Goal: Task Accomplishment & Management: Manage account settings

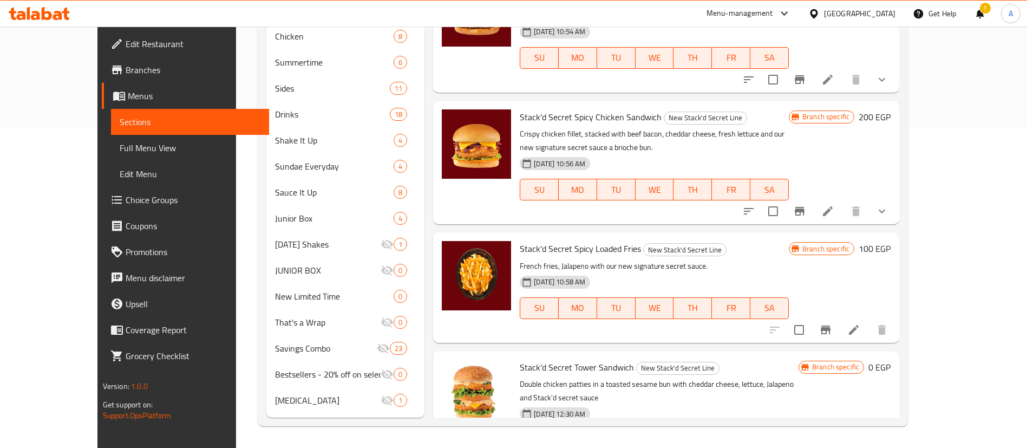
scroll to position [148, 0]
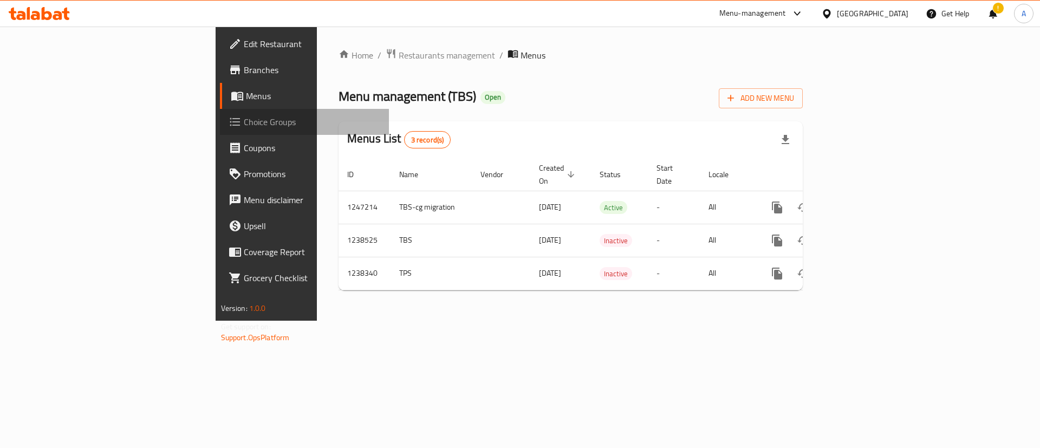
click at [244, 120] on span "Choice Groups" at bounding box center [312, 121] width 137 height 13
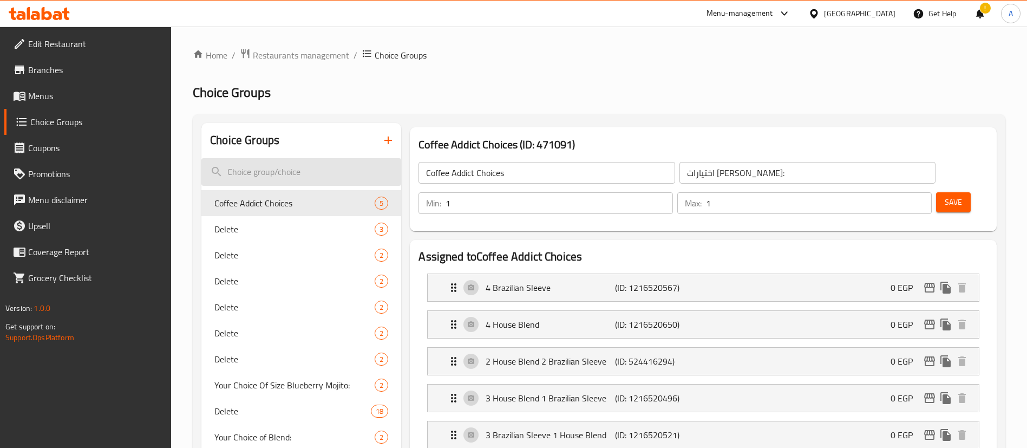
click at [284, 174] on input "search" at bounding box center [301, 172] width 200 height 28
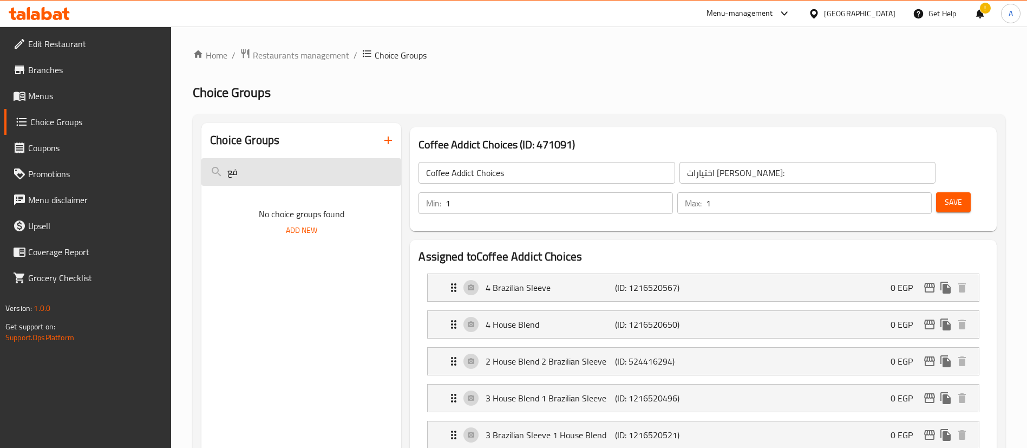
type input "ف"
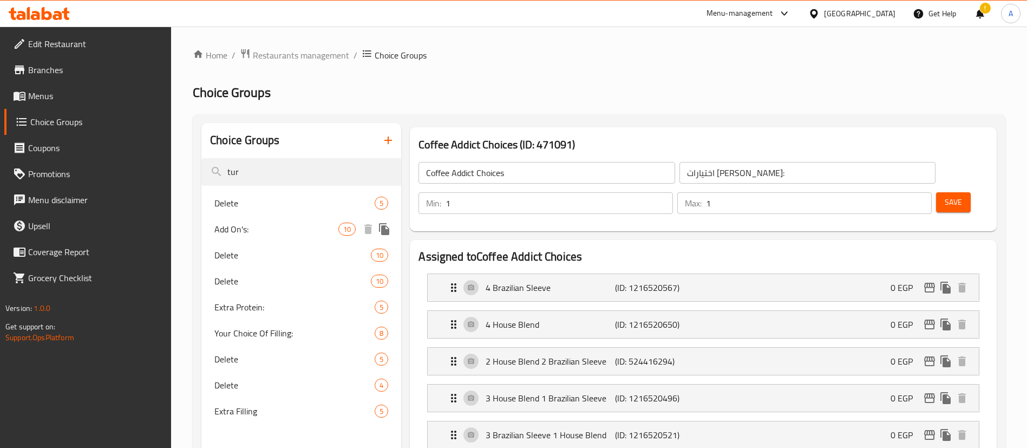
type input "tur"
click at [273, 235] on span "Add On's:" at bounding box center [276, 229] width 124 height 13
type input "Add On's:"
type input "الاضافات:"
type input "0"
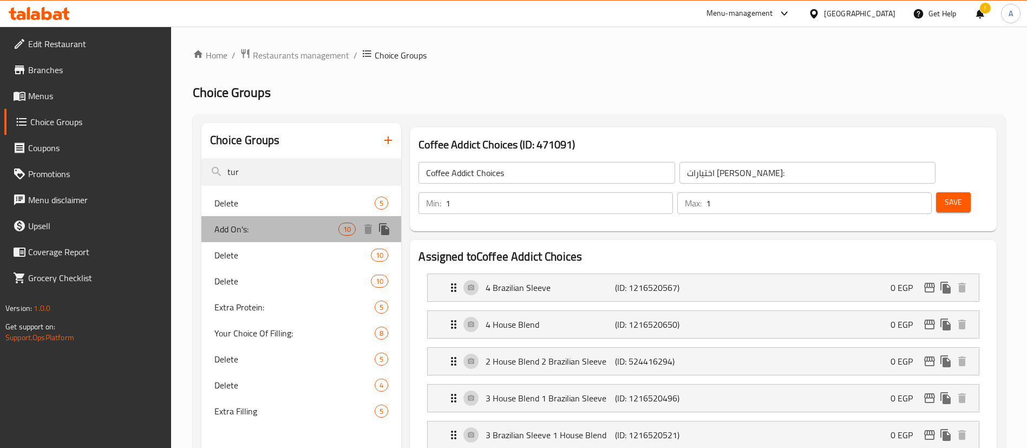
type input "10"
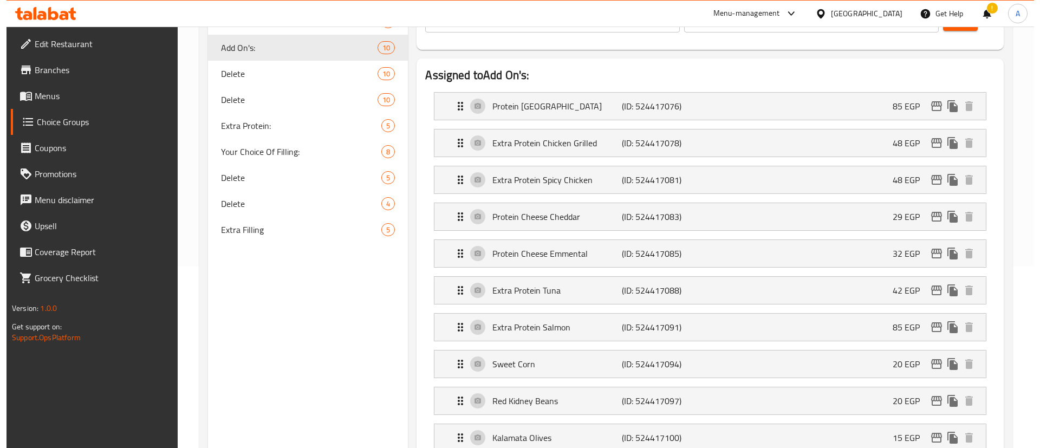
scroll to position [180, 0]
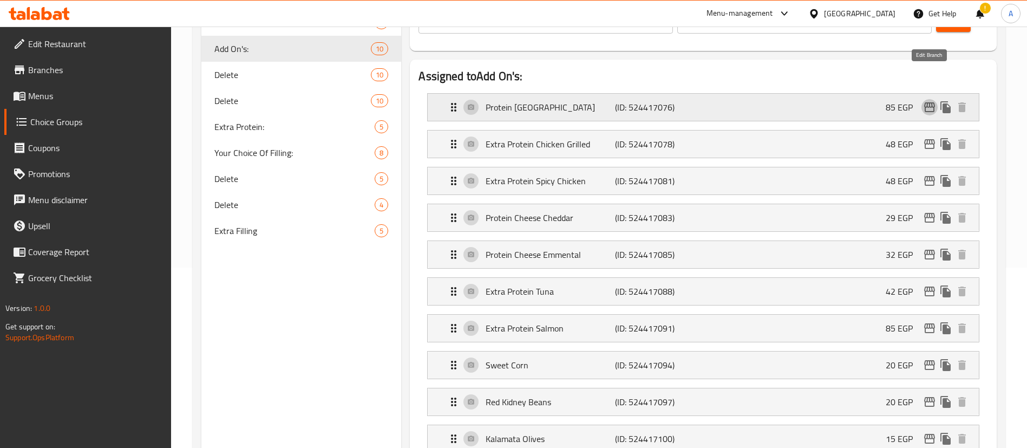
click at [930, 102] on icon "edit" at bounding box center [929, 107] width 11 height 10
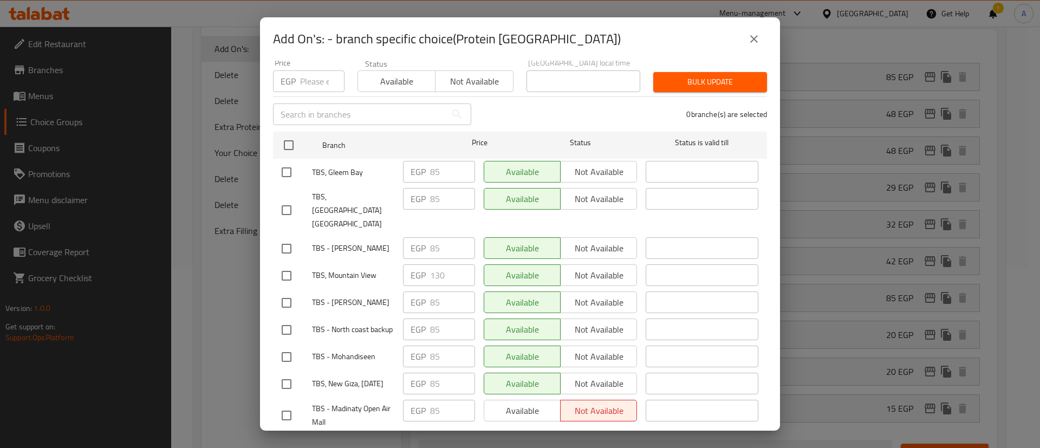
scroll to position [0, 0]
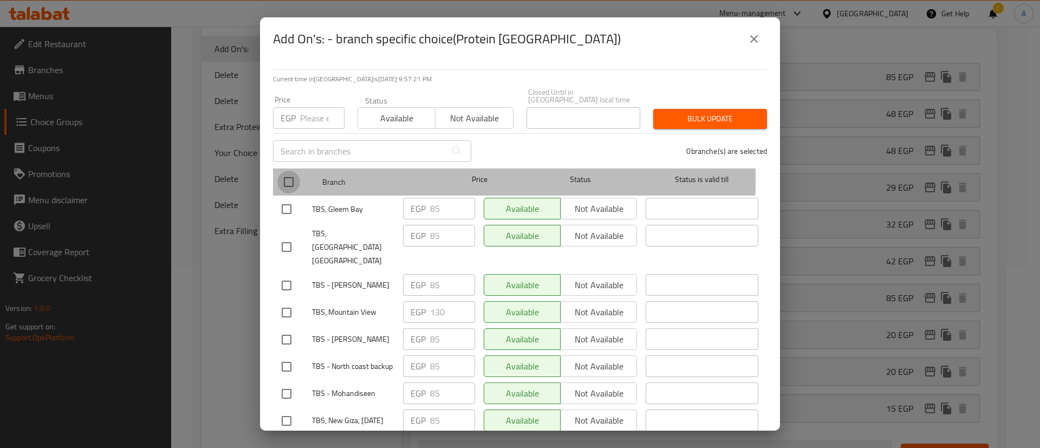
click at [292, 172] on input "checkbox" at bounding box center [288, 182] width 23 height 23
checkbox input "true"
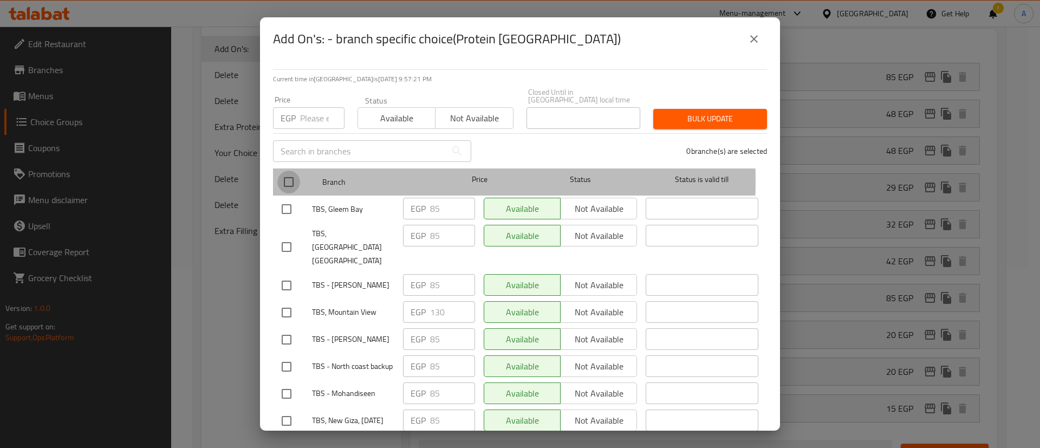
checkbox input "true"
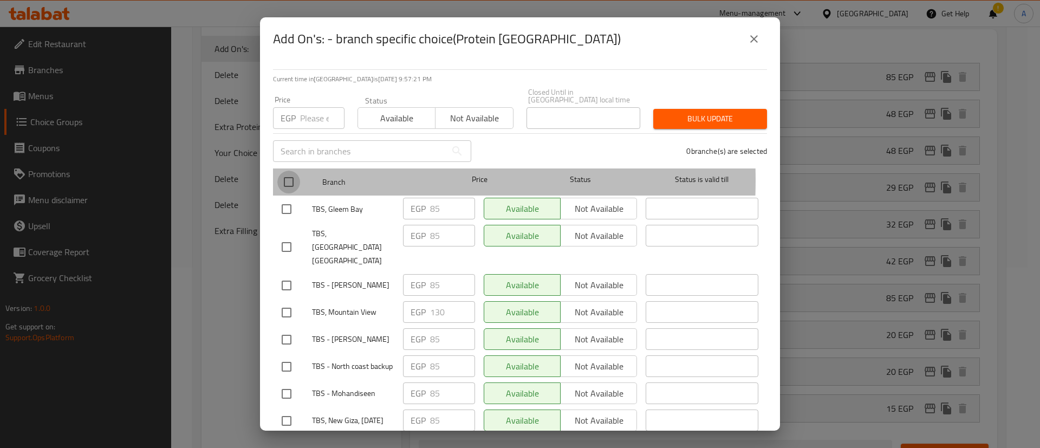
checkbox input "true"
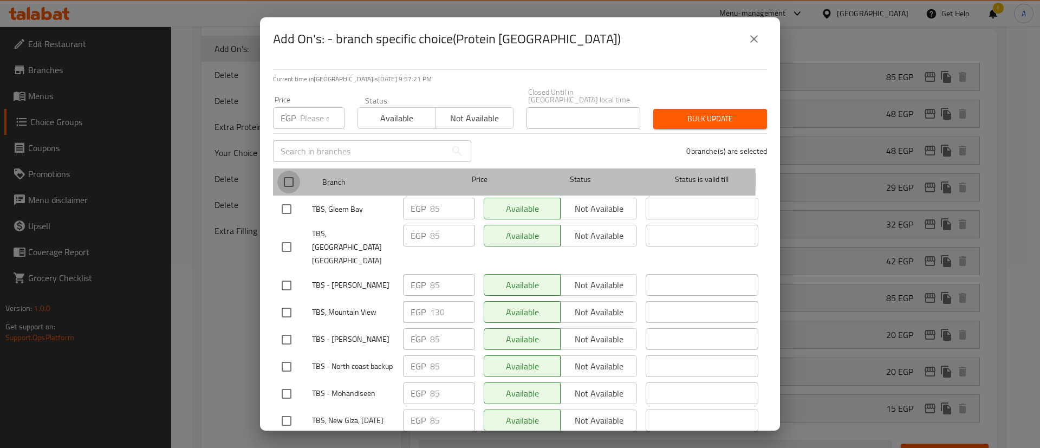
checkbox input "true"
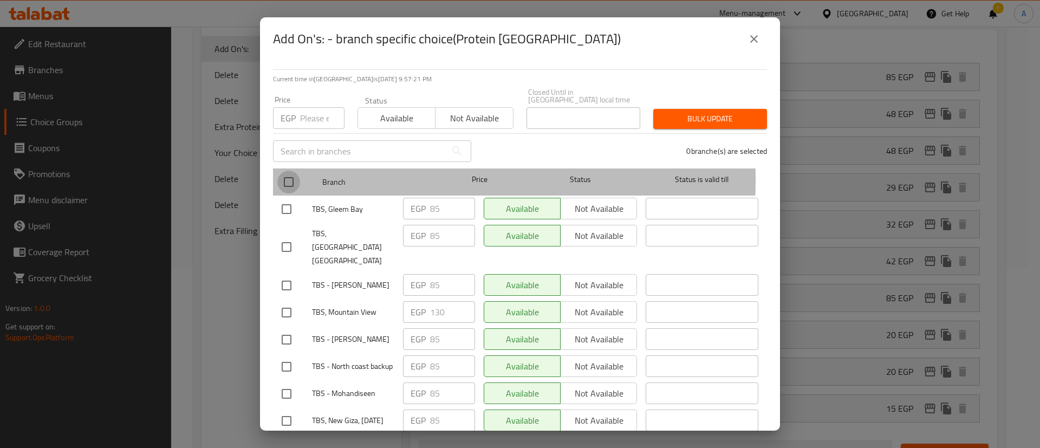
checkbox input "true"
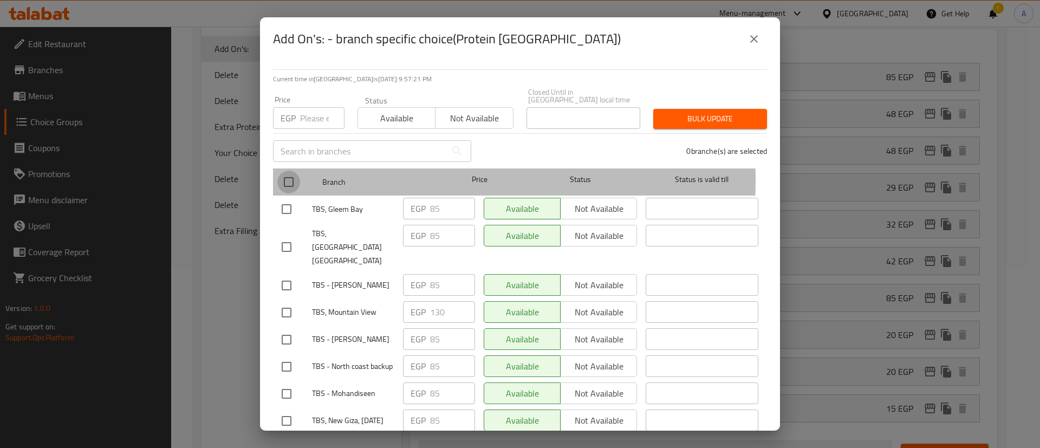
checkbox input "true"
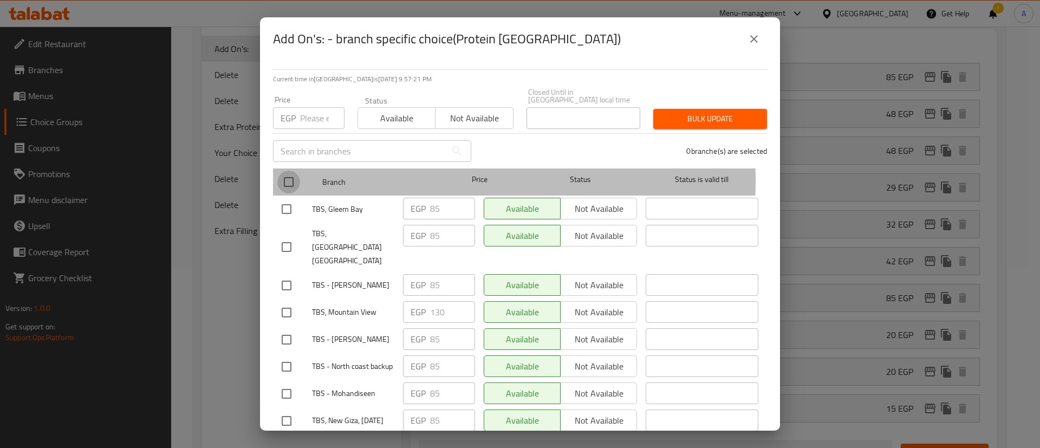
checkbox input "true"
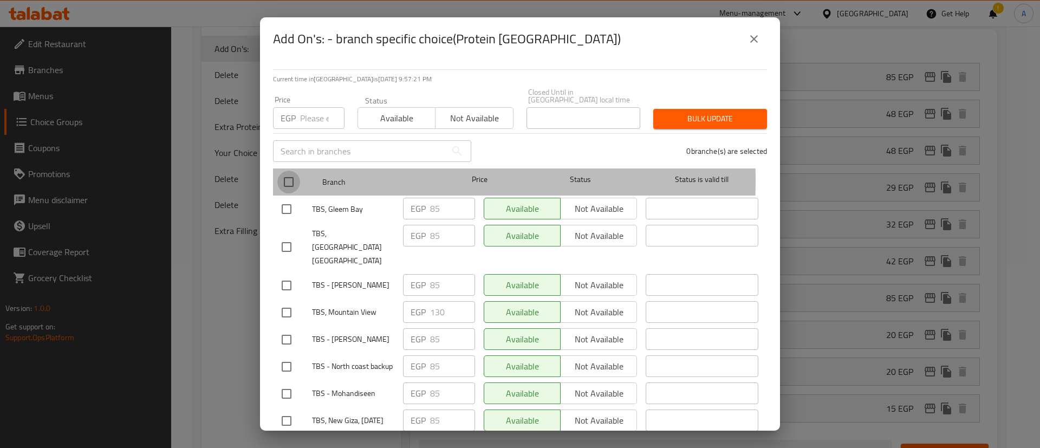
checkbox input "true"
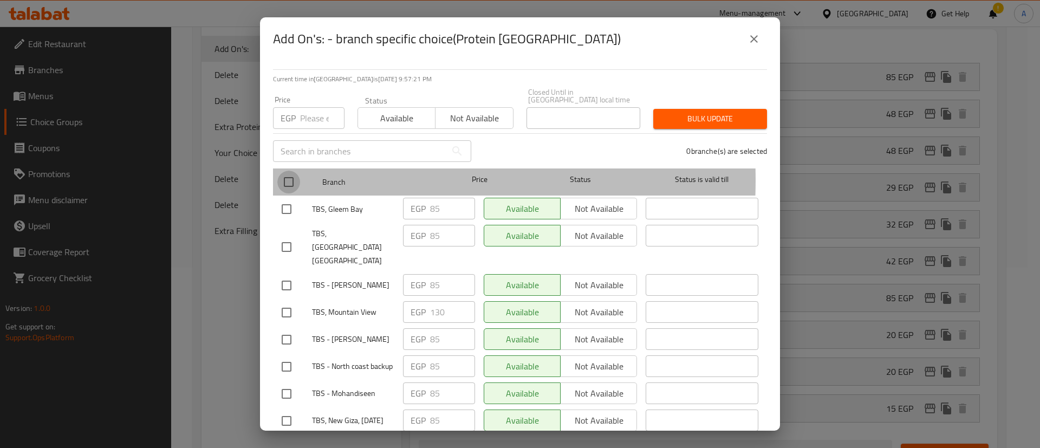
checkbox input "true"
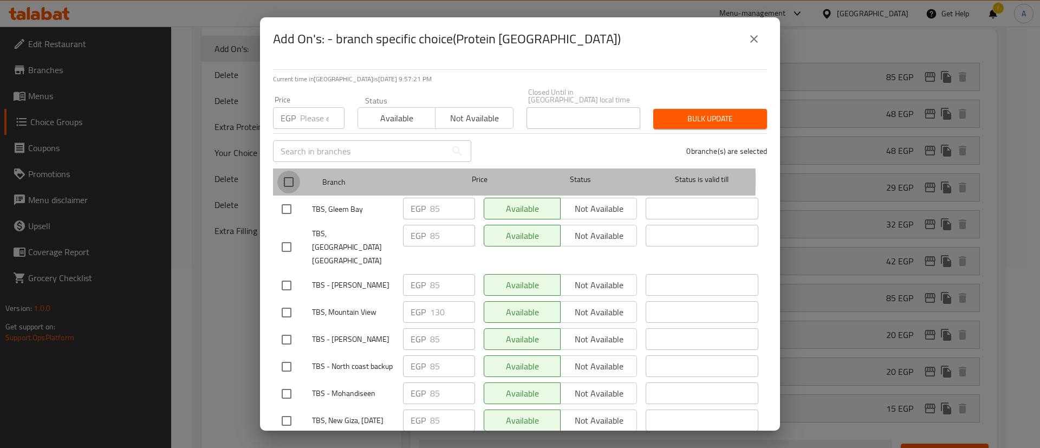
checkbox input "true"
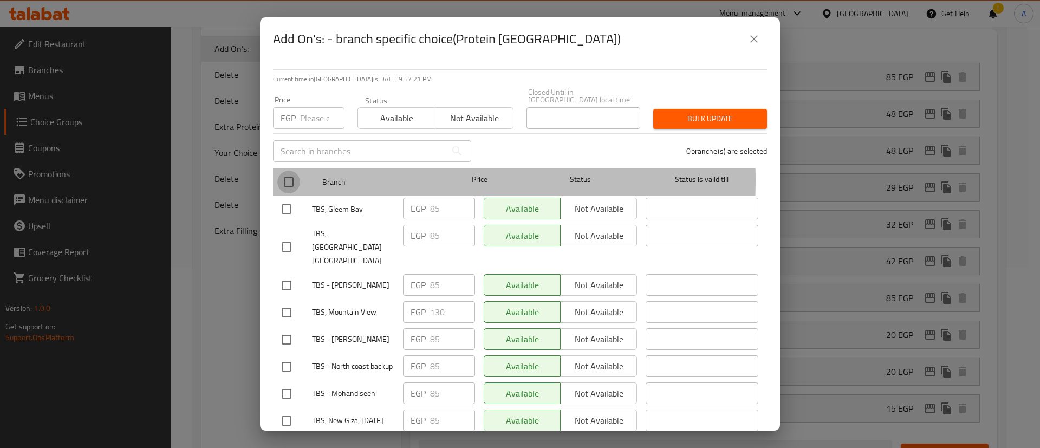
checkbox input "true"
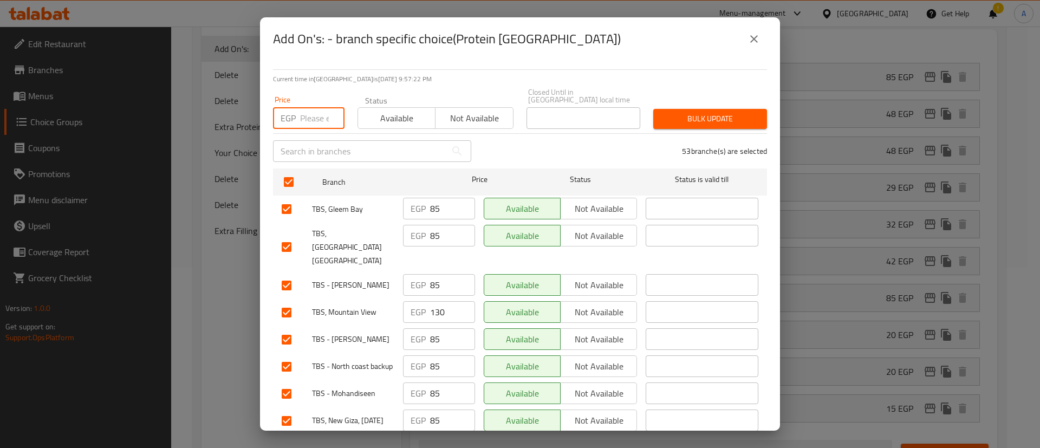
click at [312, 119] on input "number" at bounding box center [322, 118] width 44 height 22
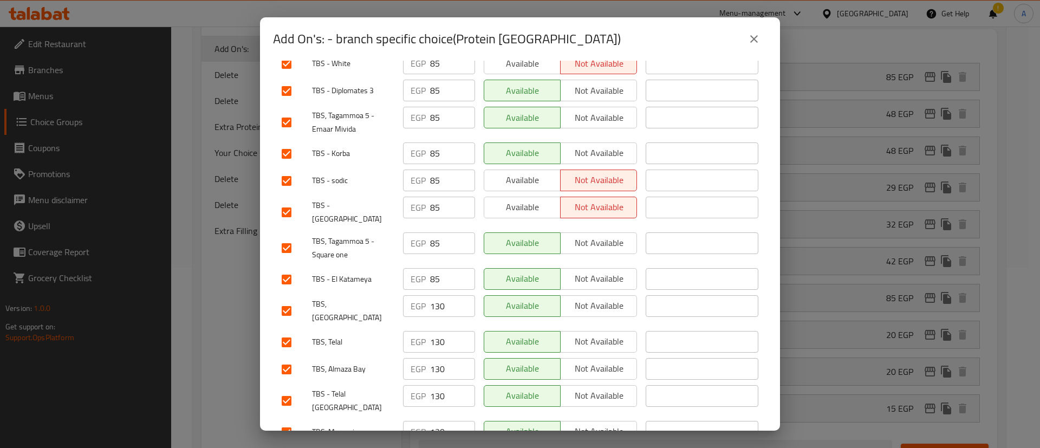
scroll to position [816, 0]
type input "105"
click at [283, 299] on input "checkbox" at bounding box center [286, 310] width 23 height 23
checkbox input "false"
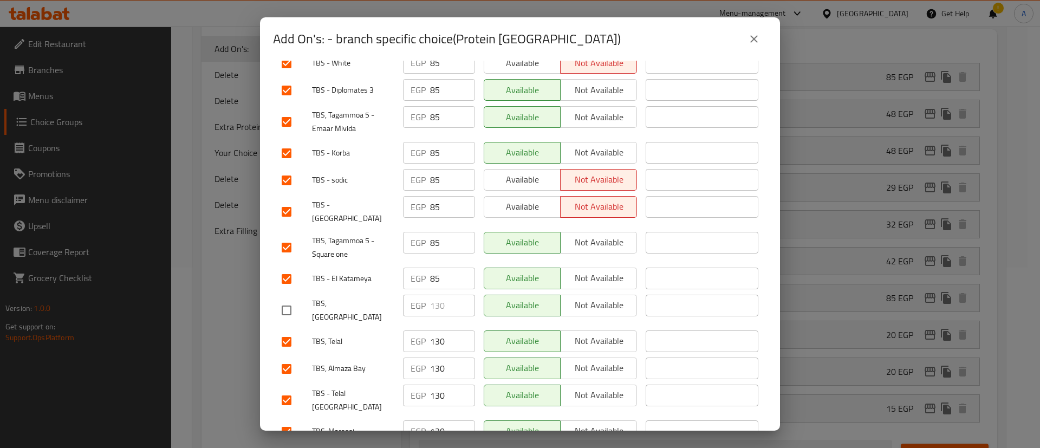
click at [292, 330] on input "checkbox" at bounding box center [286, 341] width 23 height 23
checkbox input "false"
click at [286, 357] on input "checkbox" at bounding box center [286, 368] width 23 height 23
checkbox input "false"
click at [286, 389] on input "checkbox" at bounding box center [286, 400] width 23 height 23
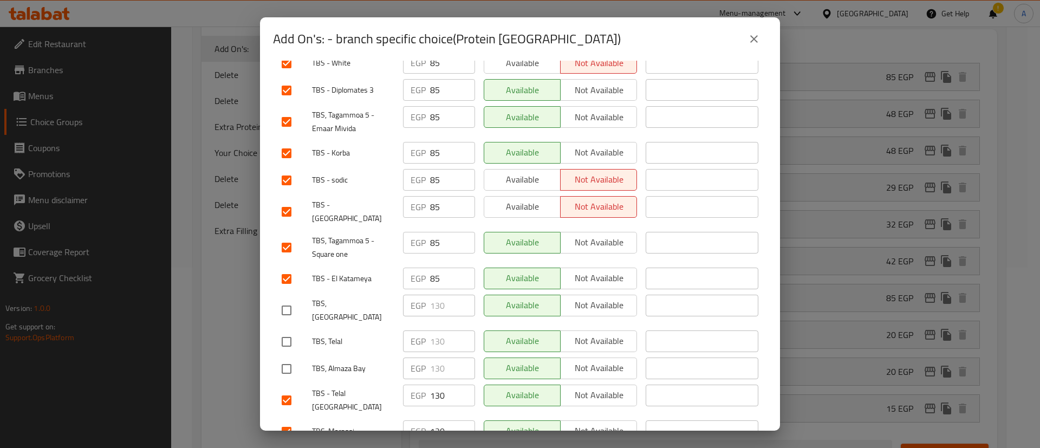
checkbox input "false"
click at [289, 420] on input "checkbox" at bounding box center [286, 431] width 23 height 23
checkbox input "false"
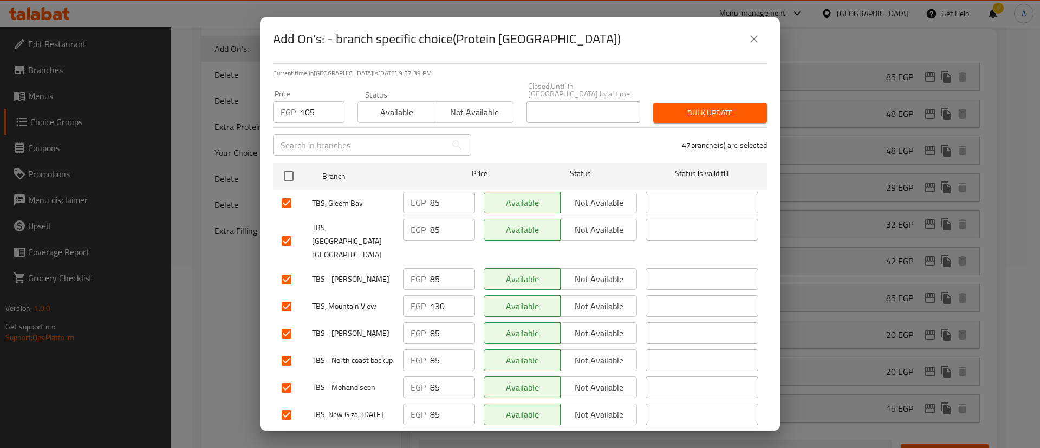
scroll to position [5, 0]
click at [292, 296] on input "checkbox" at bounding box center [286, 307] width 23 height 23
checkbox input "false"
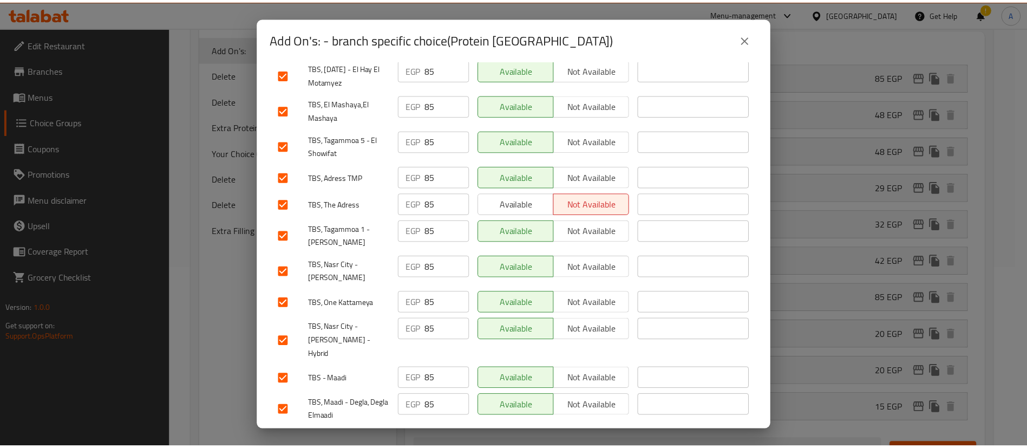
scroll to position [1394, 0]
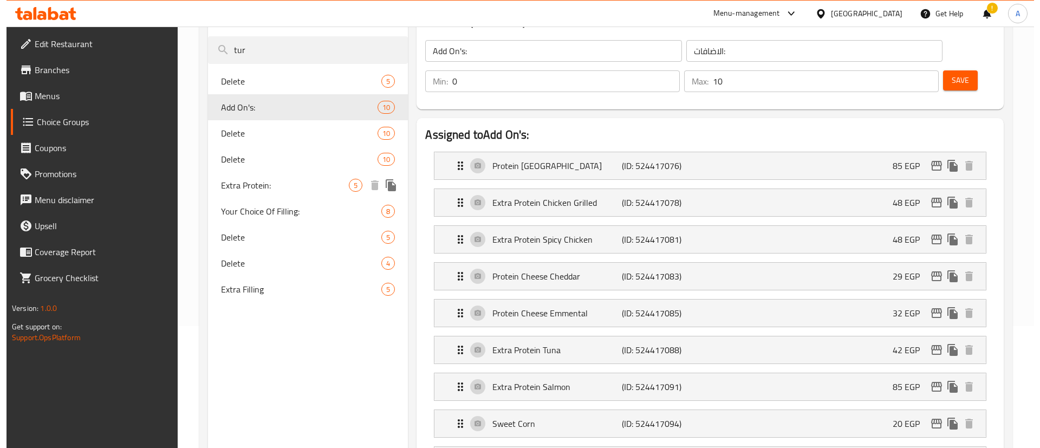
scroll to position [126, 0]
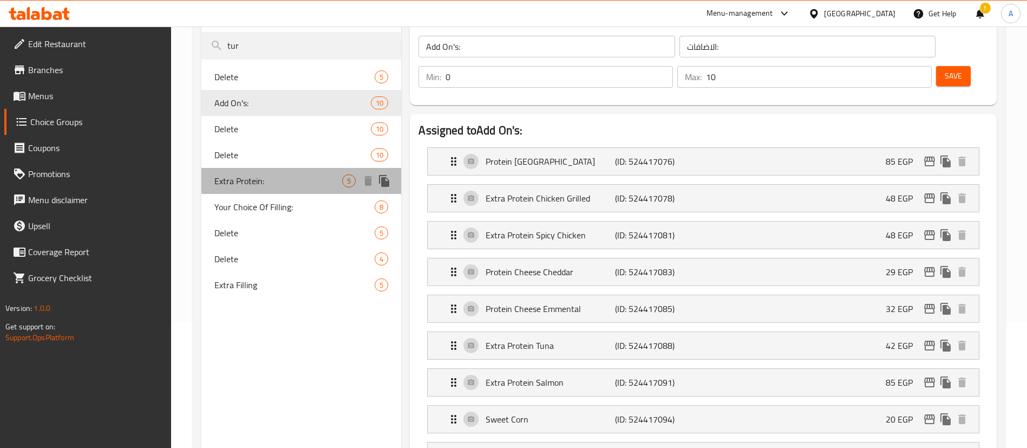
click at [266, 173] on div "Extra Protein: 5" at bounding box center [301, 181] width 200 height 26
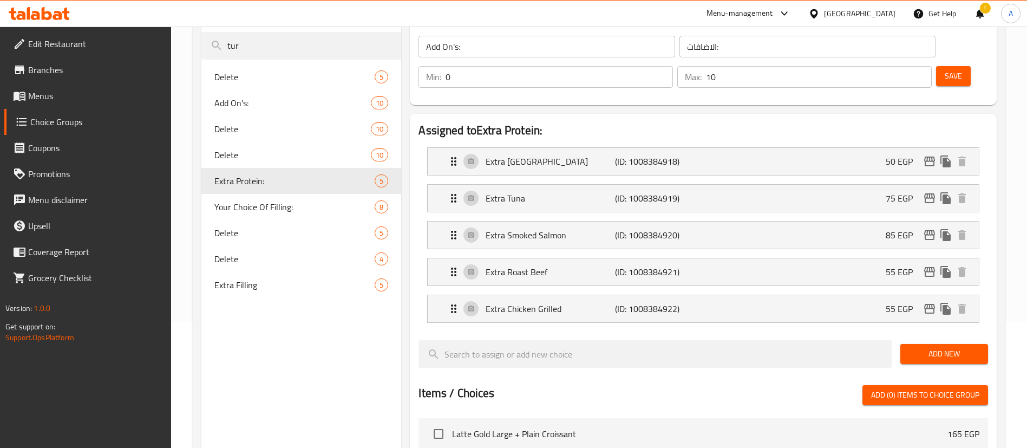
type input "Extra Protein:"
type input "بروتين إضافي"
type input "1"
click at [928, 155] on icon "edit" at bounding box center [929, 161] width 13 height 13
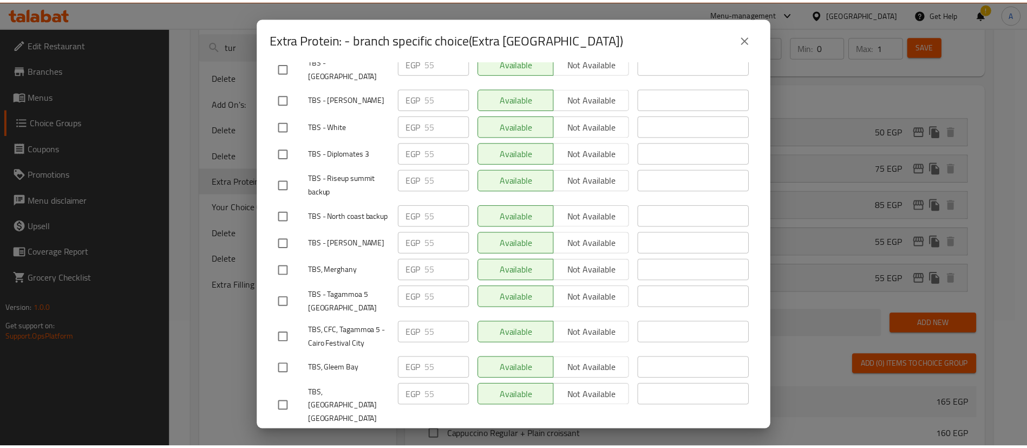
scroll to position [344, 0]
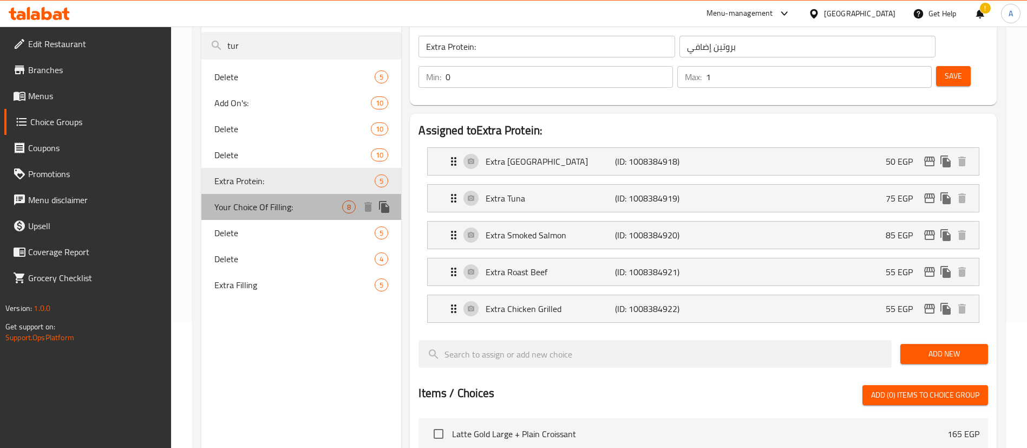
click at [270, 212] on span "Your Choice Of Filling:" at bounding box center [278, 206] width 128 height 13
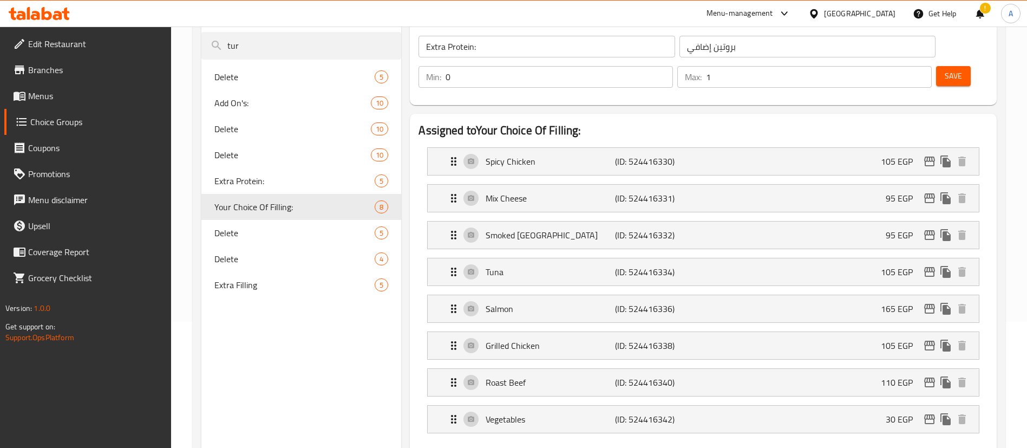
type input "Your Choice Of Filling:"
type input "إختيارك من الحشو:"
type input "1"
type input "2"
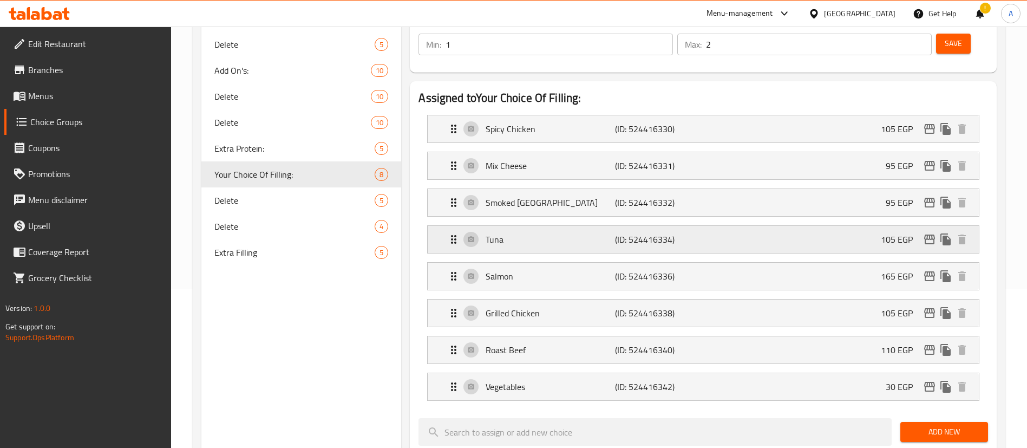
scroll to position [160, 0]
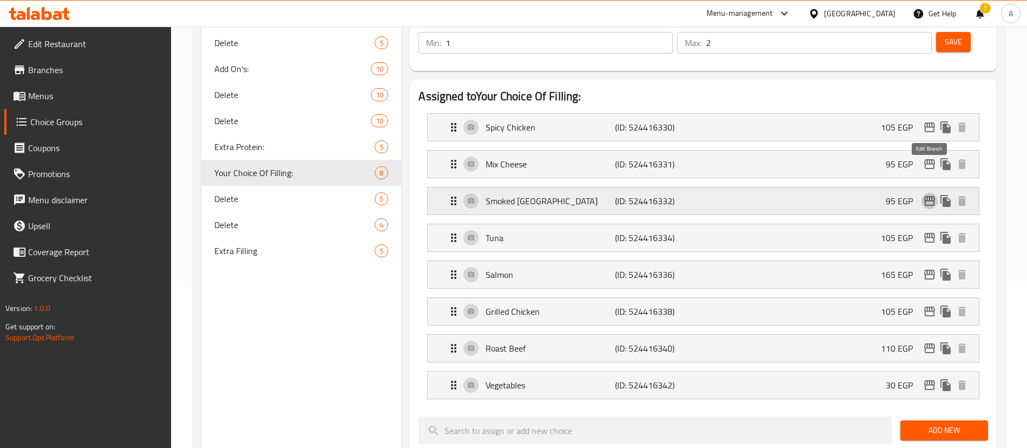
click at [923, 194] on icon "edit" at bounding box center [929, 200] width 13 height 13
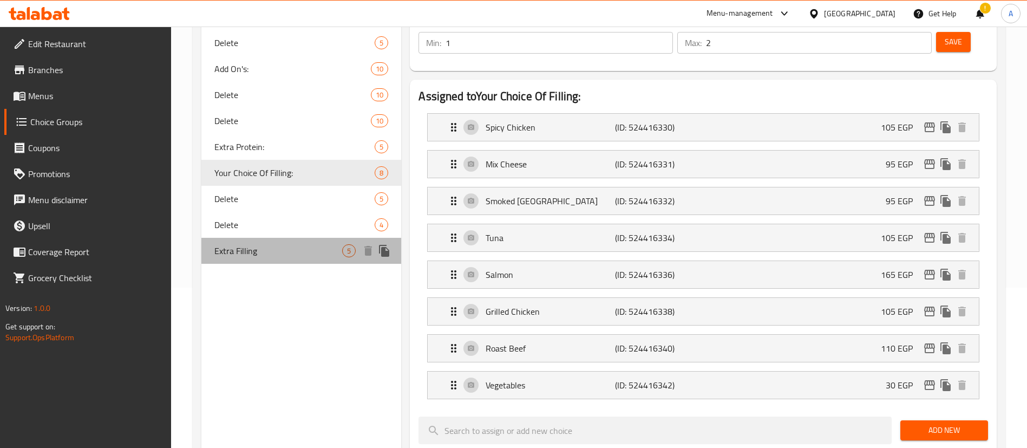
click at [290, 258] on div "Extra Filling 5" at bounding box center [301, 251] width 200 height 26
type input "Extra Filling"
type input "إضافة حشو"
type input "0"
type input "3"
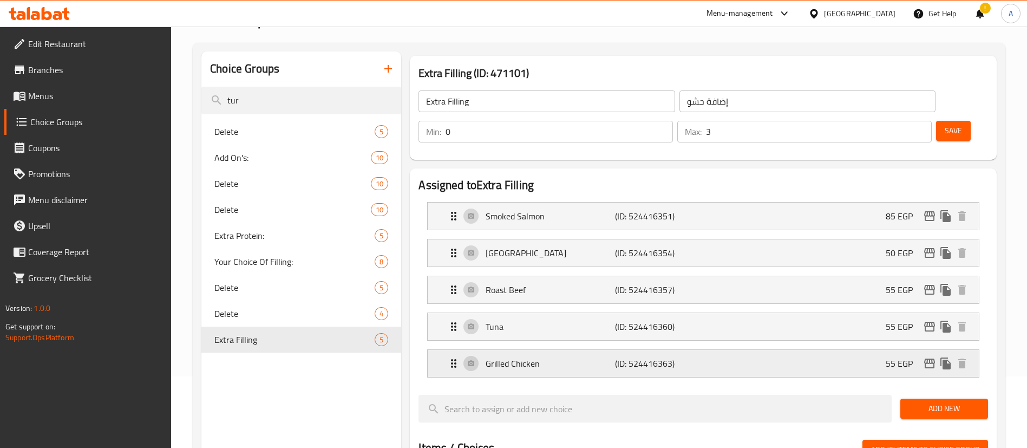
scroll to position [60, 0]
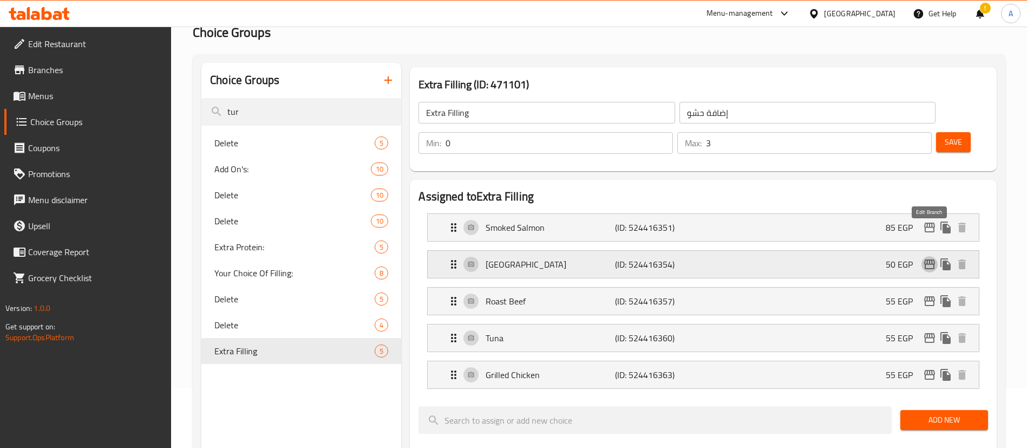
click at [930, 259] on icon "edit" at bounding box center [929, 264] width 11 height 10
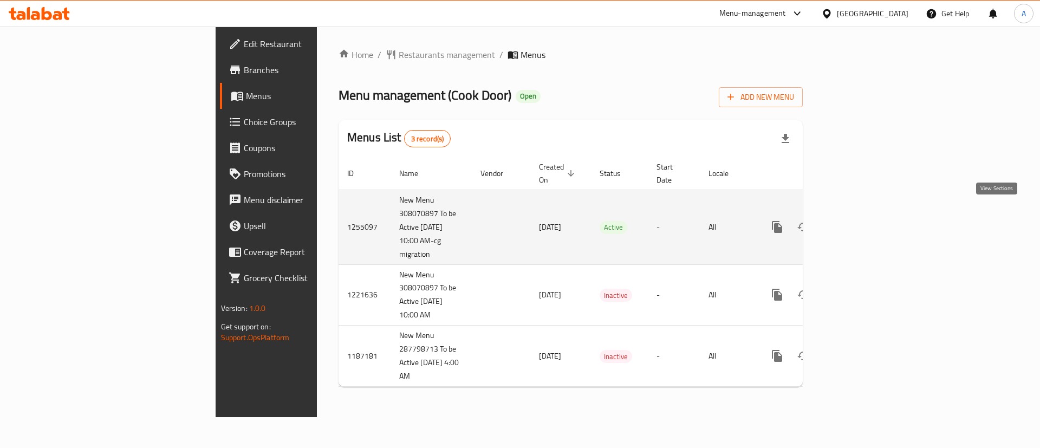
click at [860, 222] on icon "enhanced table" at bounding box center [855, 227] width 10 height 10
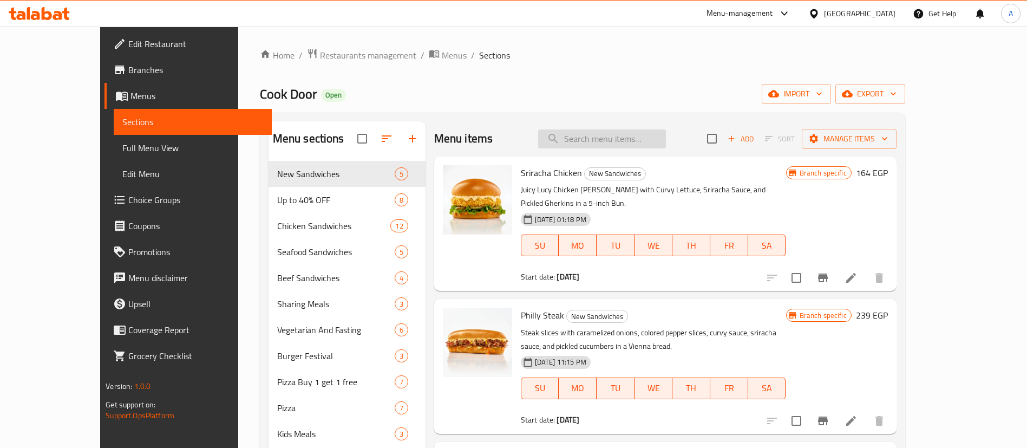
click at [657, 140] on input "search" at bounding box center [602, 138] width 128 height 19
type input "s"
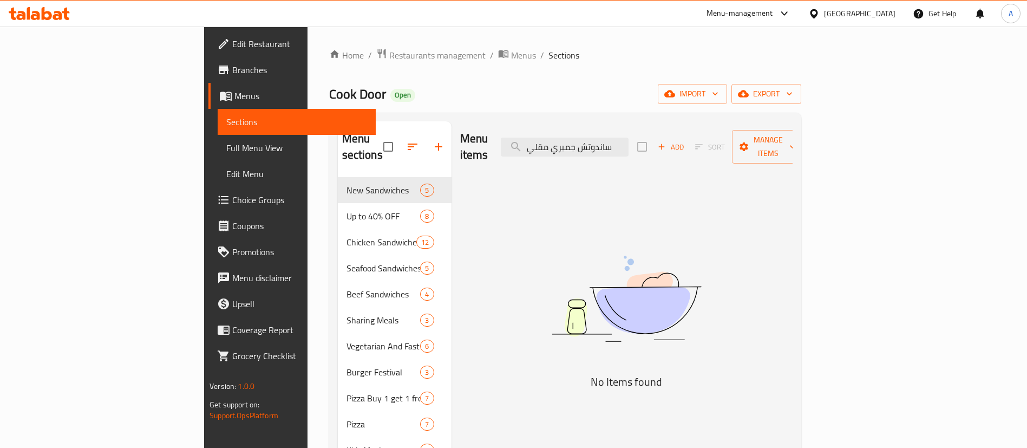
type input "ساندوتش جمبري مقليِ"
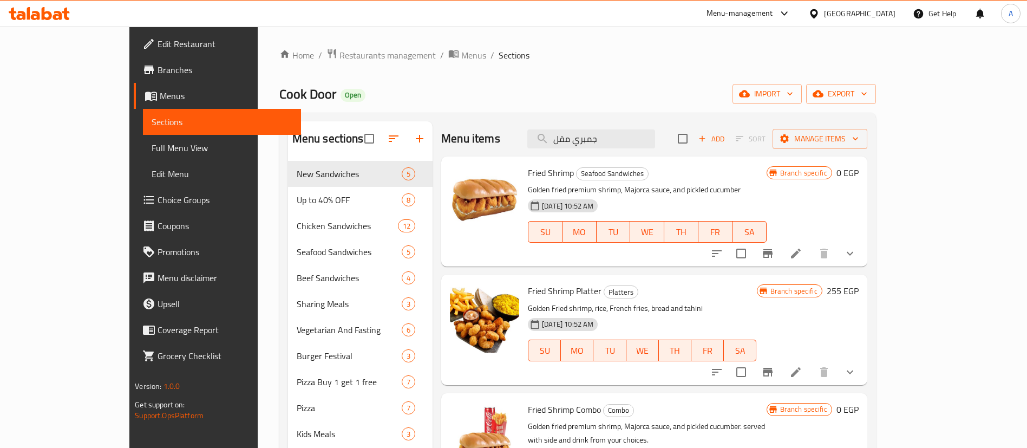
type input "جمبري مقل"
click at [863, 253] on button "show more" at bounding box center [850, 253] width 26 height 26
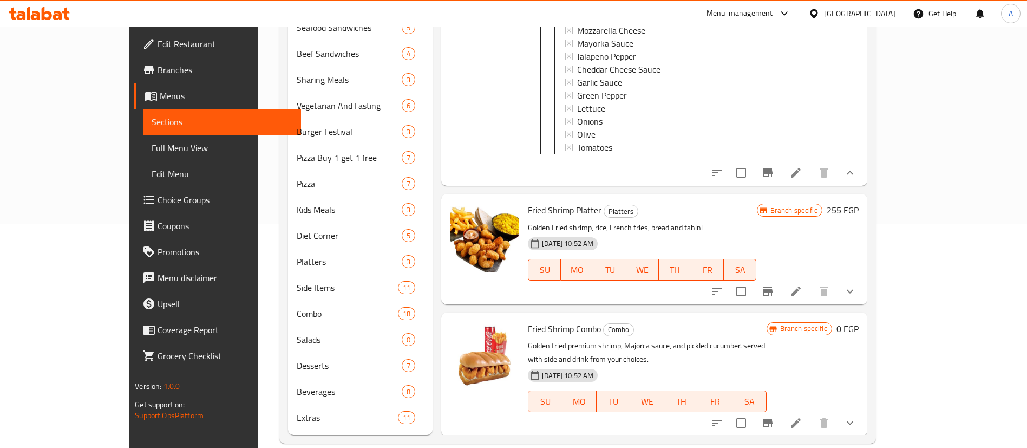
scroll to position [242, 0]
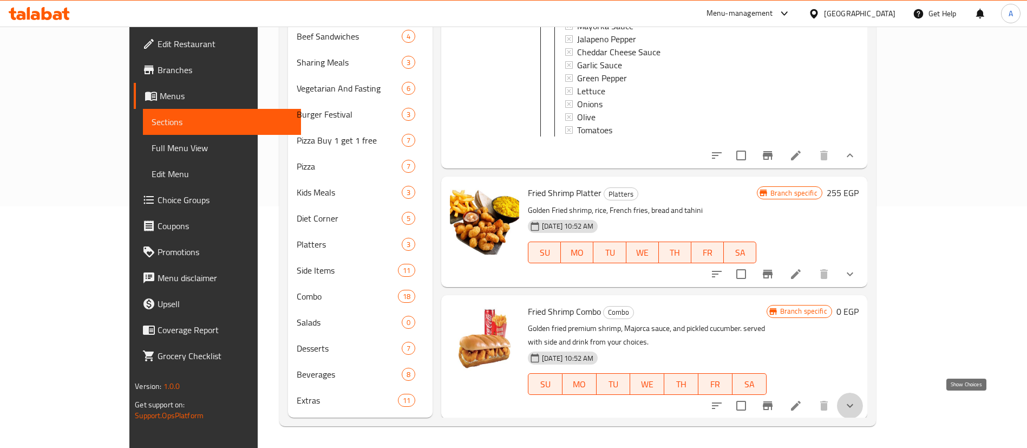
click at [857, 407] on icon "show more" at bounding box center [850, 405] width 13 height 13
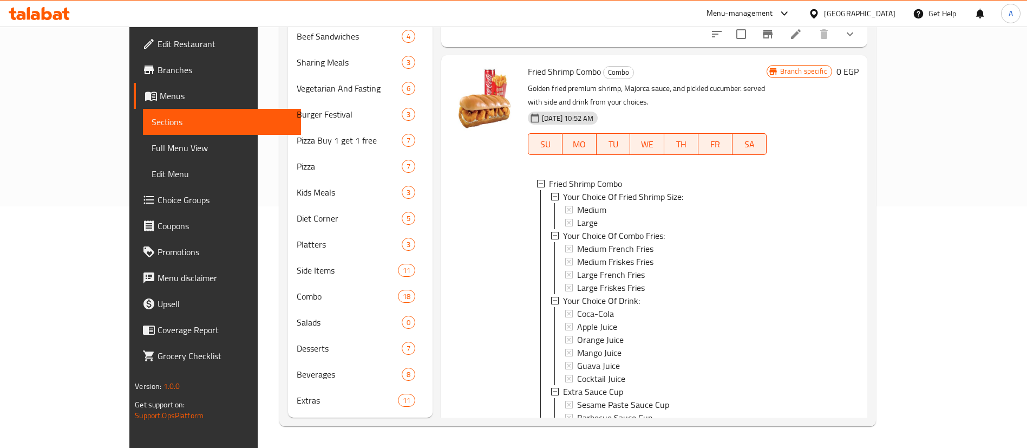
scroll to position [440, 0]
click at [635, 233] on div "Your Choice Of Combo Fries:" at bounding box center [660, 233] width 194 height 13
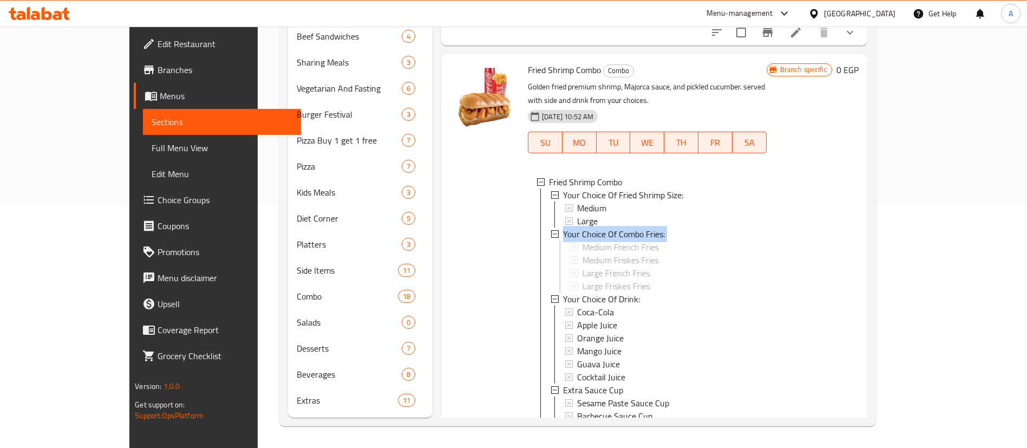
click at [635, 233] on div "Your Choice Of Combo Fries:" at bounding box center [660, 233] width 194 height 13
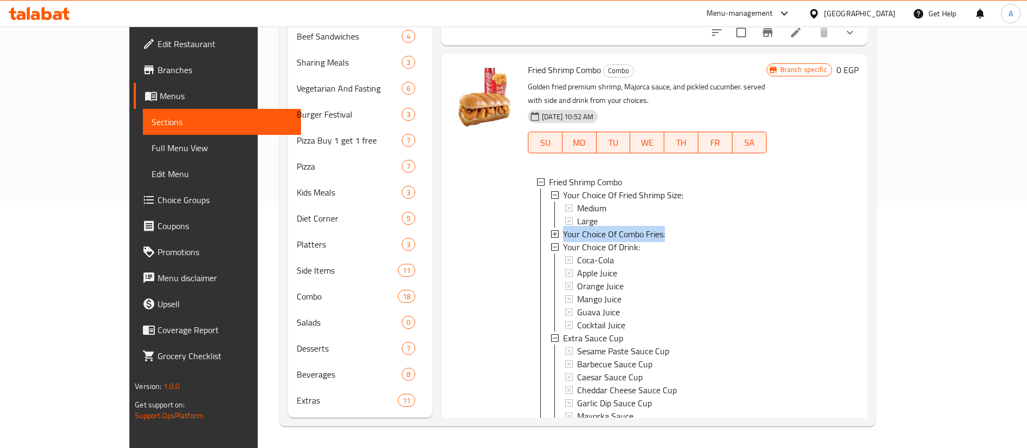
copy li "Your Choice Of Combo Fries:"
click at [158, 195] on span "Choice Groups" at bounding box center [225, 199] width 135 height 13
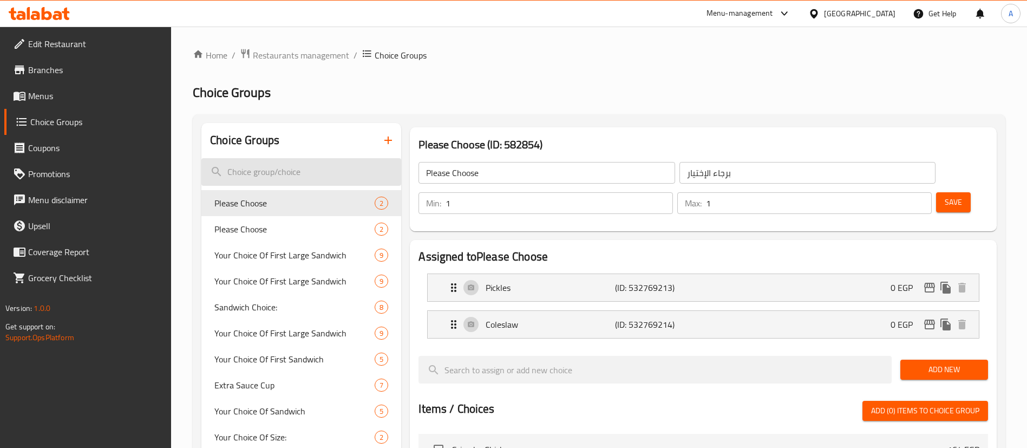
click at [283, 175] on input "search" at bounding box center [301, 172] width 200 height 28
paste input "Your Choice Of Combo Fries:"
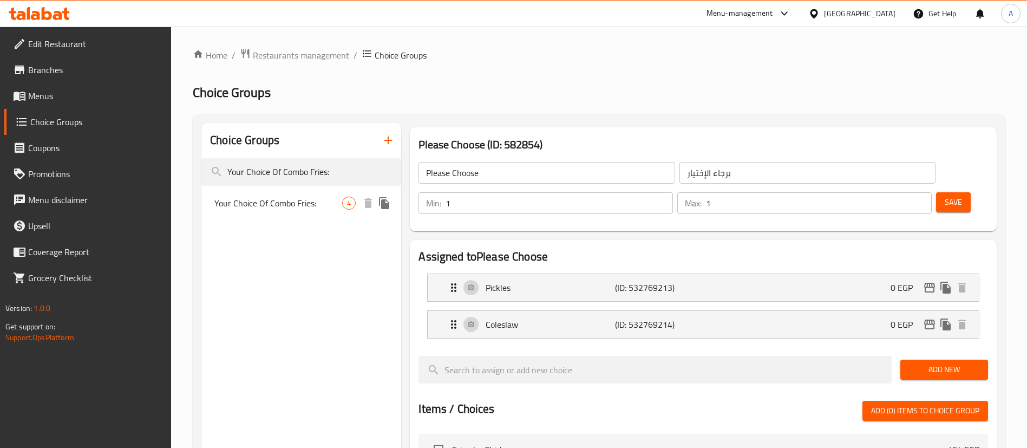
type input "Your Choice Of Combo Fries:"
click at [298, 210] on span "Your Choice Of Combo Fries:" at bounding box center [278, 203] width 128 height 13
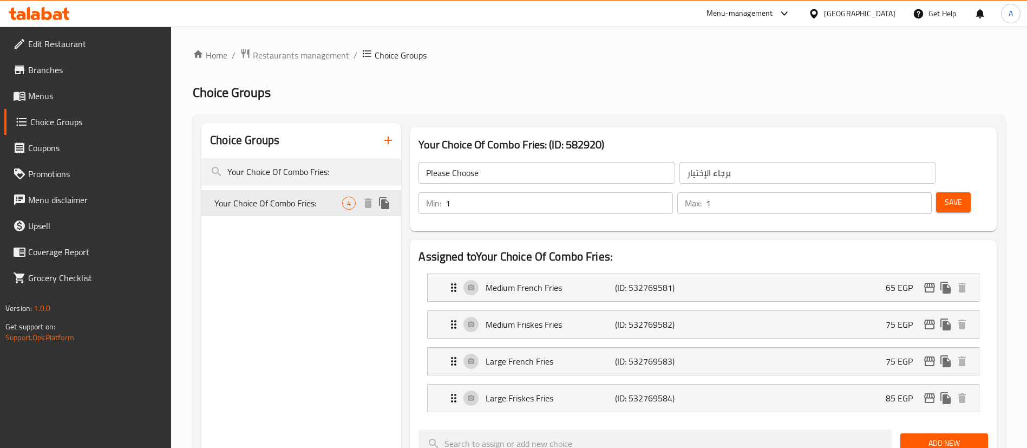
type input "Your Choice Of Combo Fries:"
type input "اختيارك من كومبو البطاطس المحمرة:"
click at [933, 355] on icon "edit" at bounding box center [929, 361] width 13 height 13
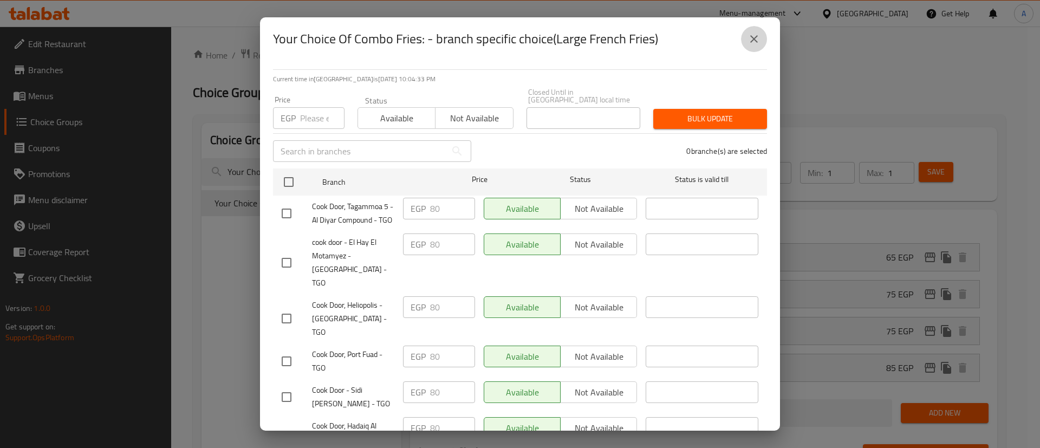
click at [754, 42] on icon "close" at bounding box center [753, 38] width 13 height 13
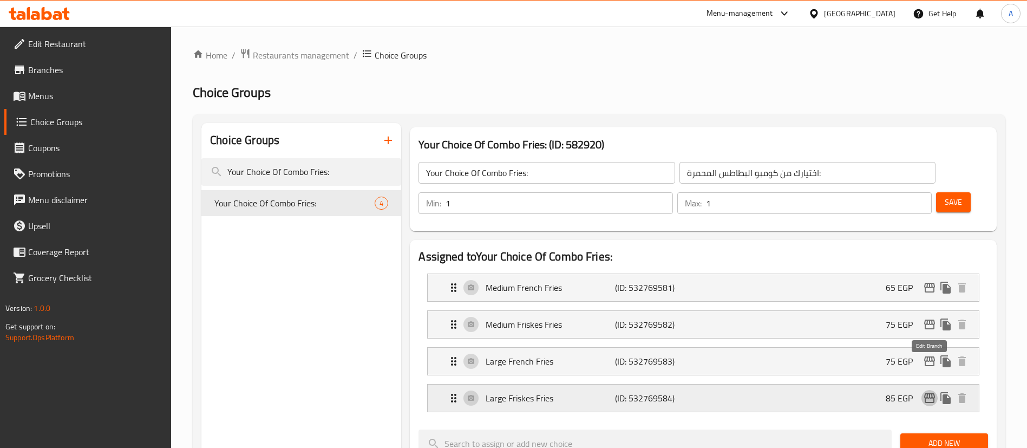
click at [930, 393] on icon "edit" at bounding box center [929, 398] width 11 height 10
click at [37, 99] on span "Menus" at bounding box center [95, 95] width 135 height 13
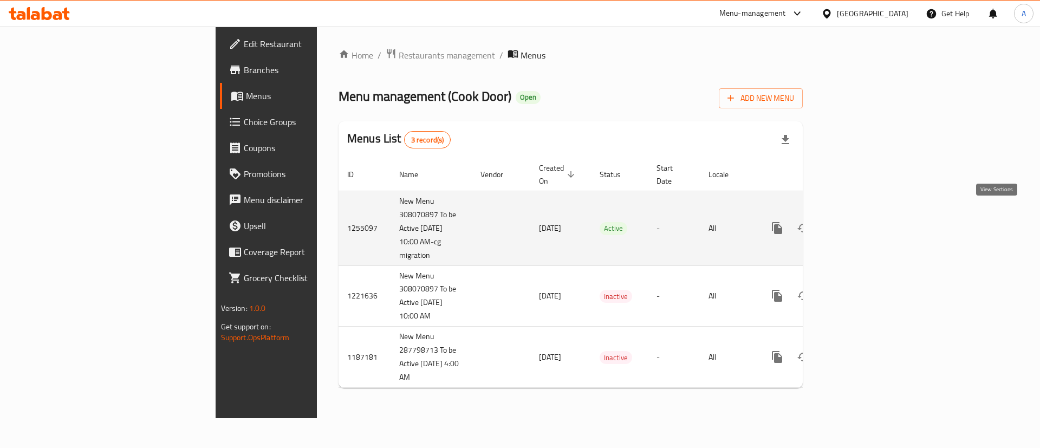
click at [862, 222] on icon "enhanced table" at bounding box center [855, 228] width 13 height 13
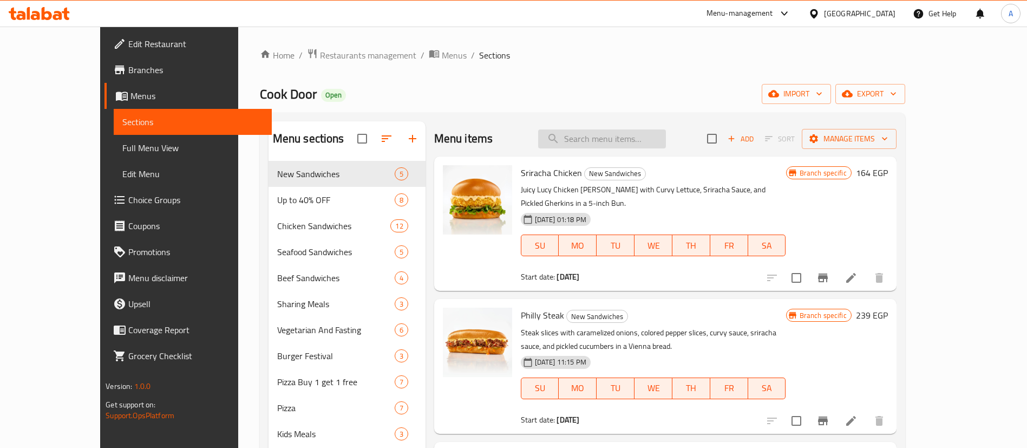
click at [645, 139] on input "search" at bounding box center [602, 138] width 128 height 19
paste input "Your Choice Of Combo Fries:"
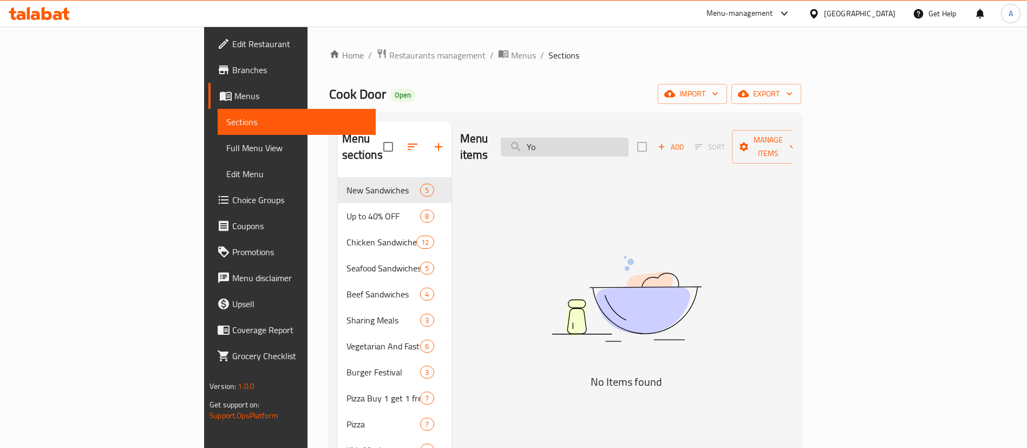
type input "Y"
type input "ل"
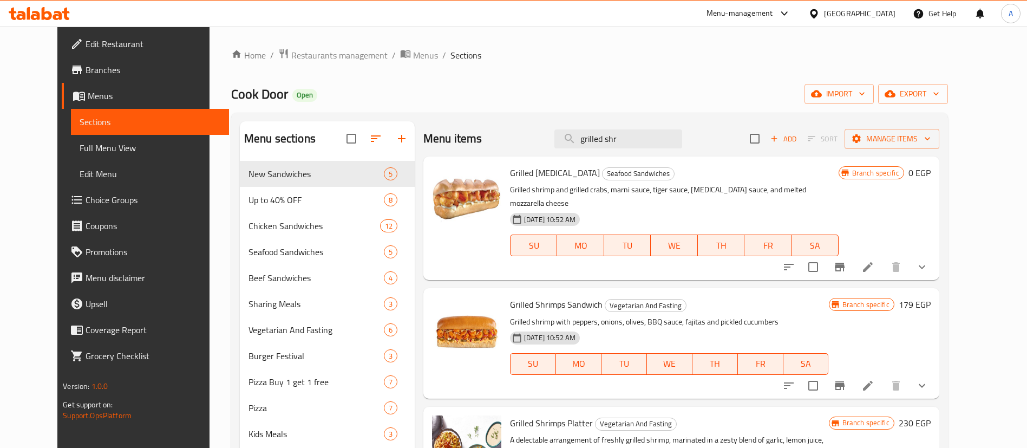
scroll to position [21, 0]
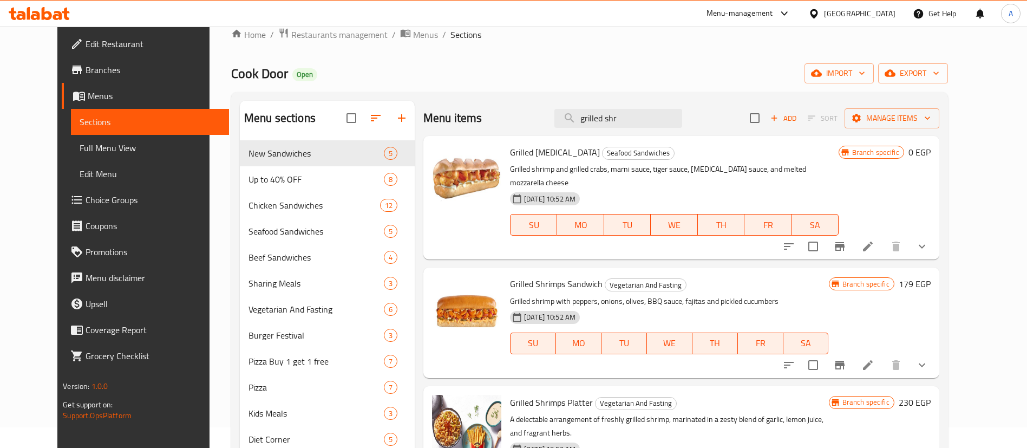
type input "grilled shr"
click at [935, 353] on button "show more" at bounding box center [922, 365] width 26 height 26
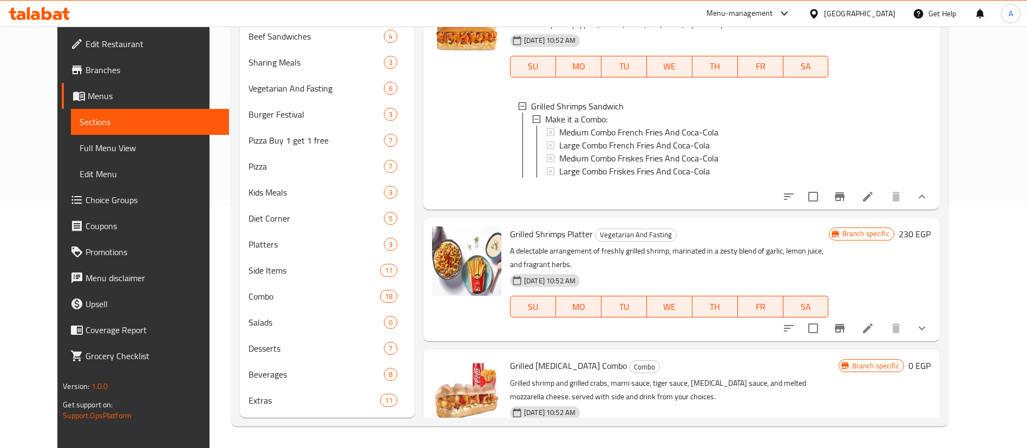
scroll to position [28, 0]
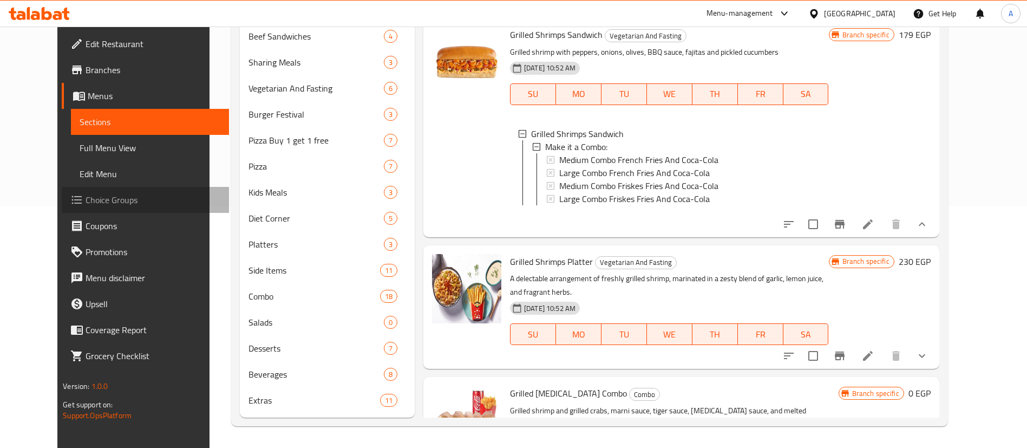
click at [86, 200] on span "Choice Groups" at bounding box center [153, 199] width 135 height 13
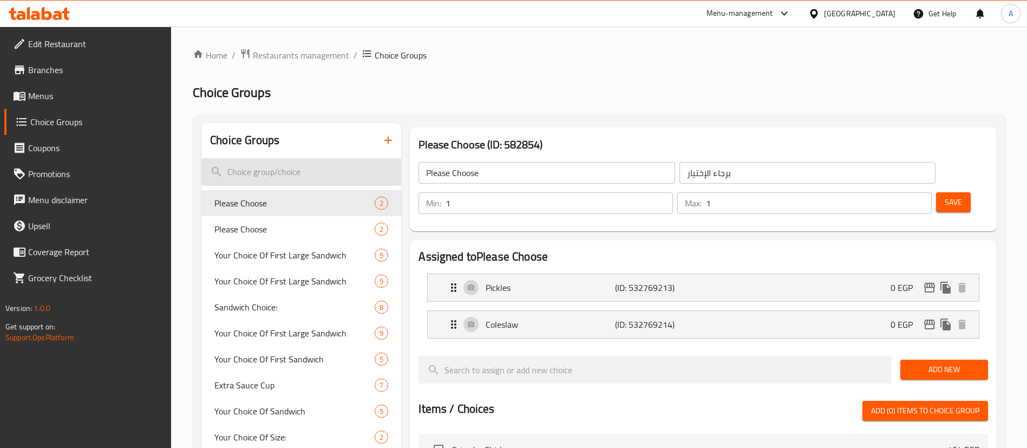
click at [288, 176] on input "search" at bounding box center [301, 172] width 200 height 28
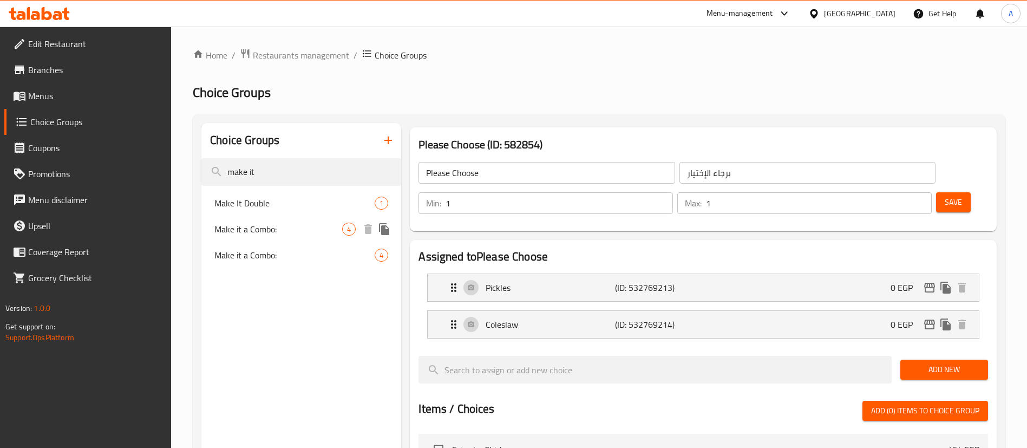
type input "make it"
click at [289, 226] on span "Make it a Combo:" at bounding box center [278, 229] width 128 height 13
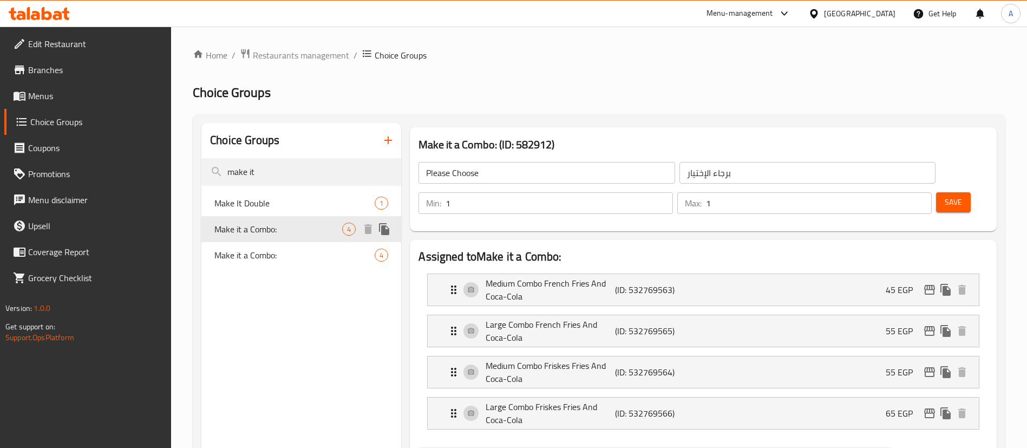
type input "Make it a Combo:"
type input "اجعله كومبو:"
type input "0"
click at [930, 323] on button "edit" at bounding box center [930, 331] width 16 height 16
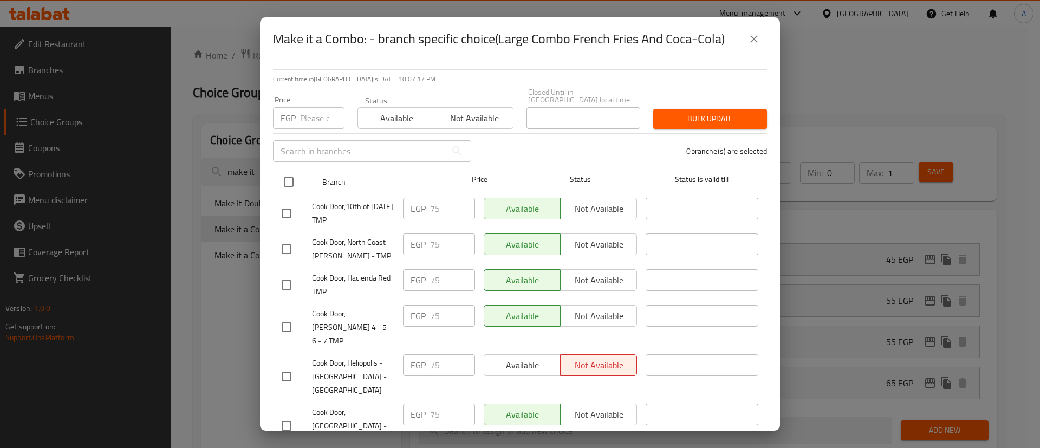
click at [286, 176] on input "checkbox" at bounding box center [288, 182] width 23 height 23
checkbox input "true"
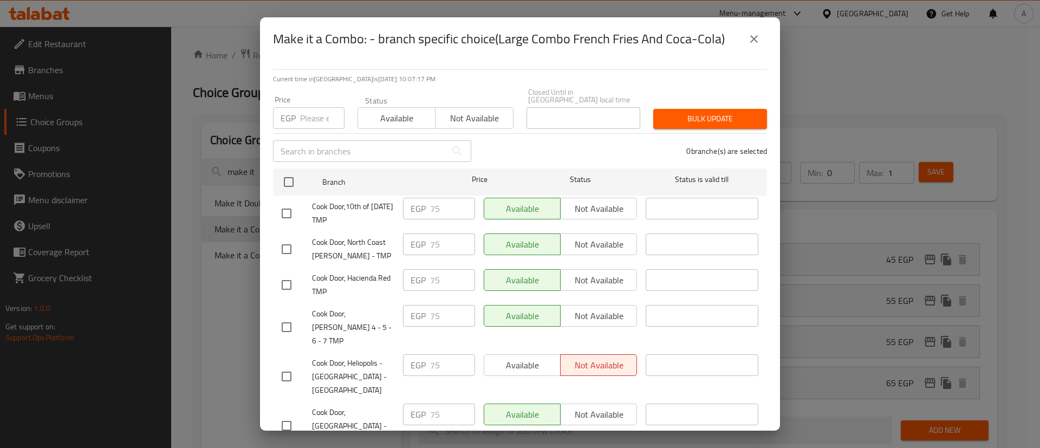
checkbox input "true"
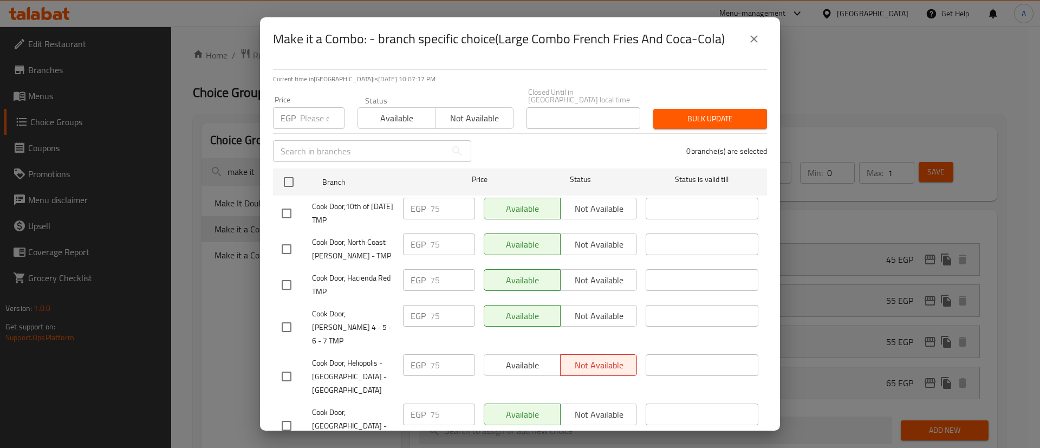
checkbox input "true"
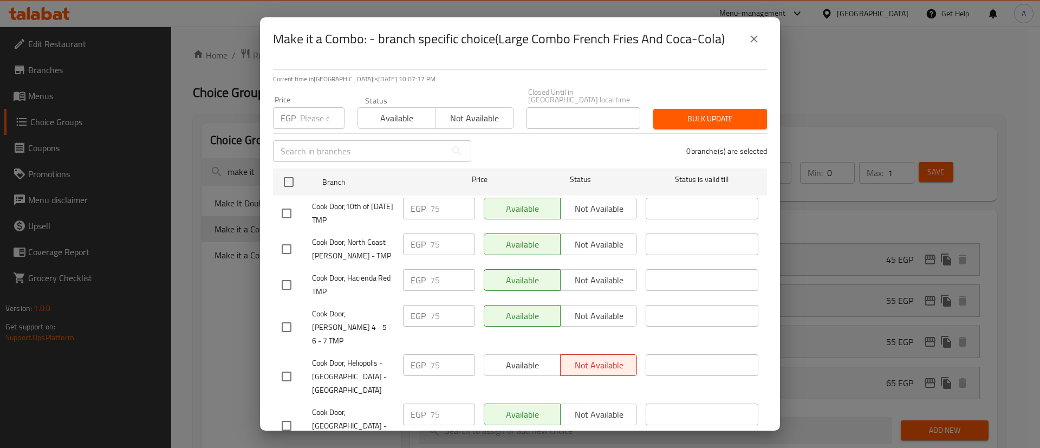
checkbox input "true"
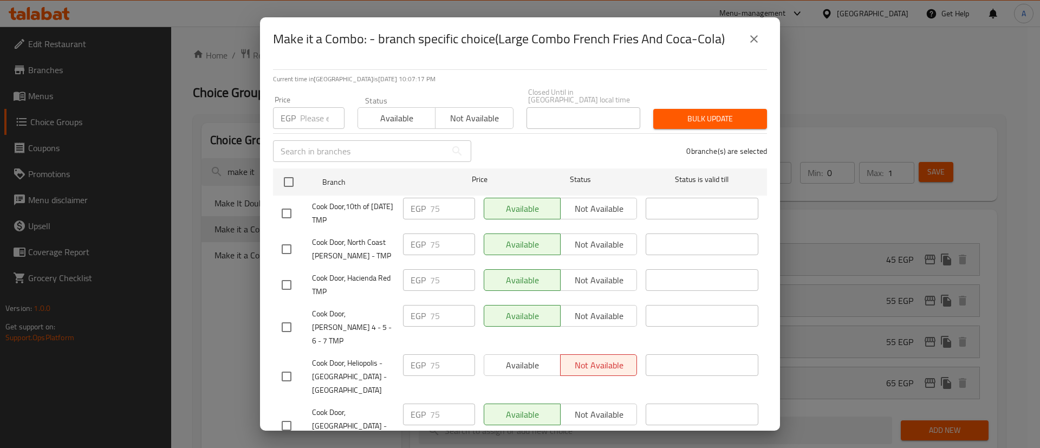
checkbox input "true"
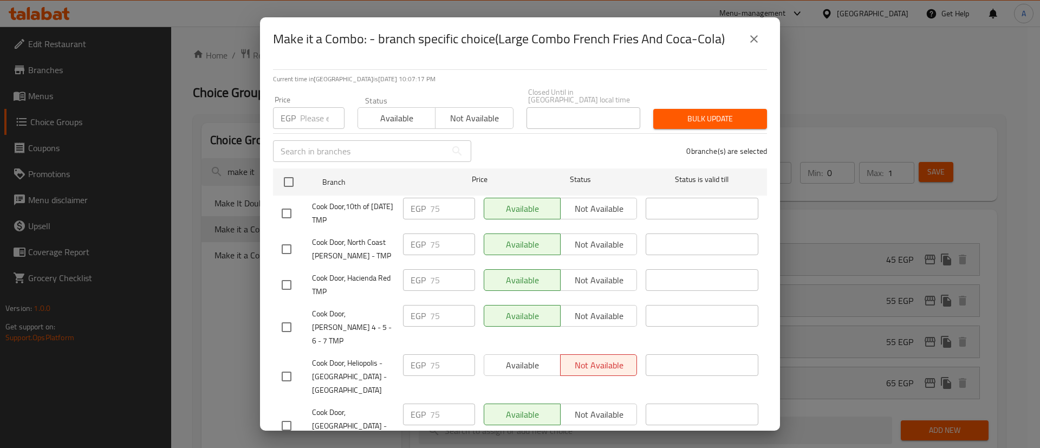
checkbox input "true"
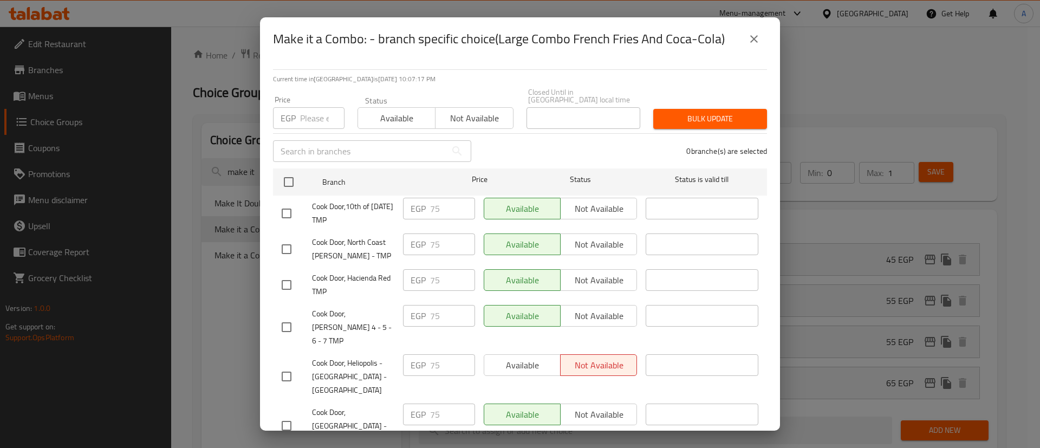
checkbox input "true"
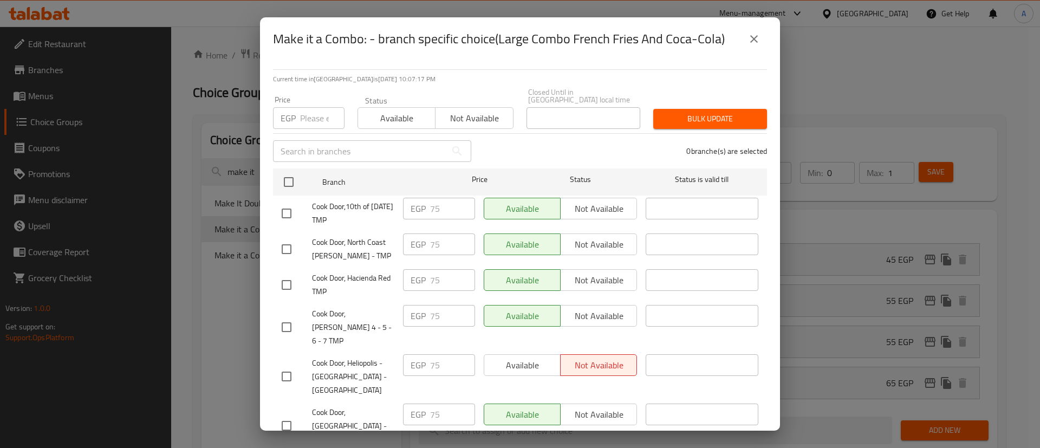
checkbox input "true"
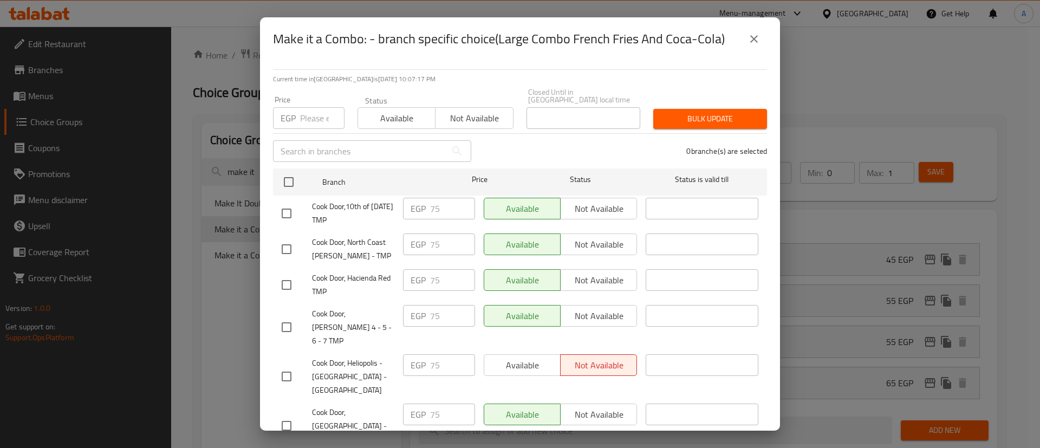
checkbox input "true"
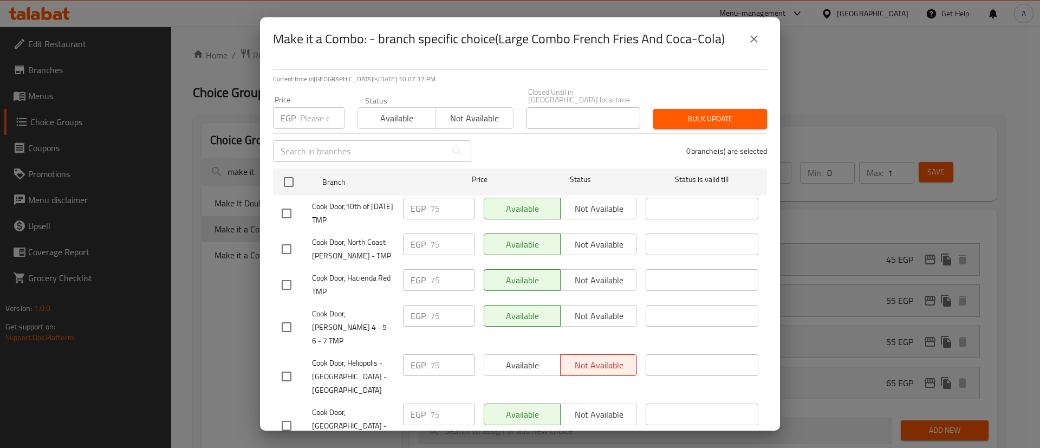
checkbox input "true"
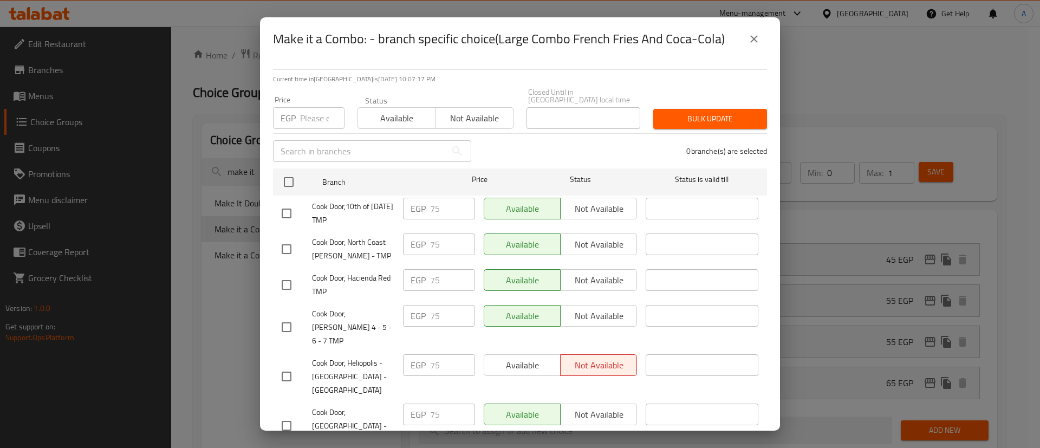
checkbox input "true"
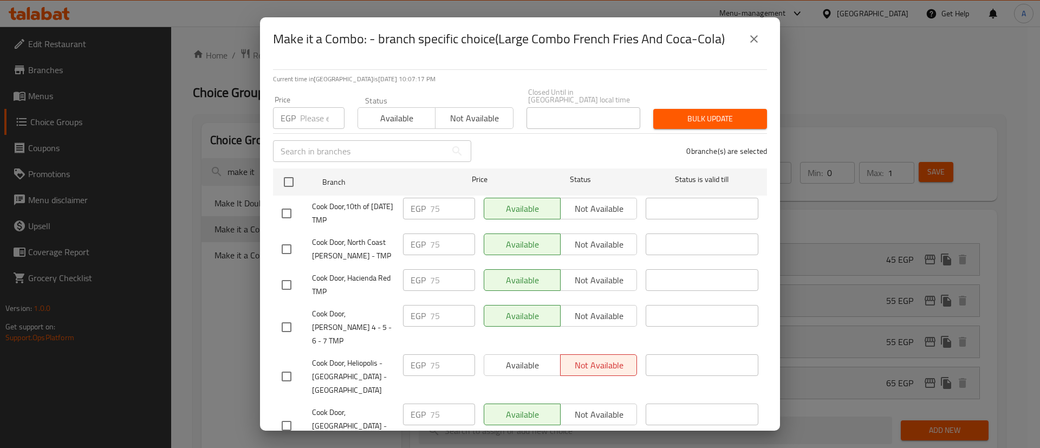
checkbox input "true"
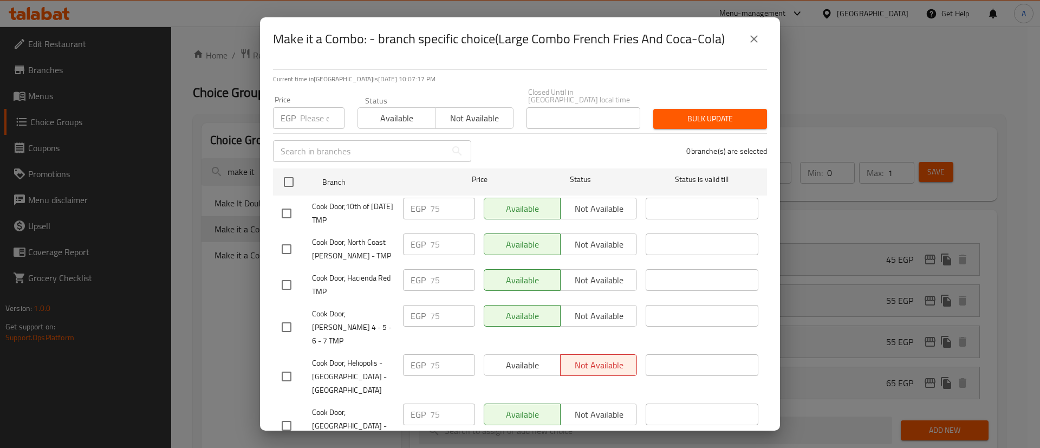
checkbox input "true"
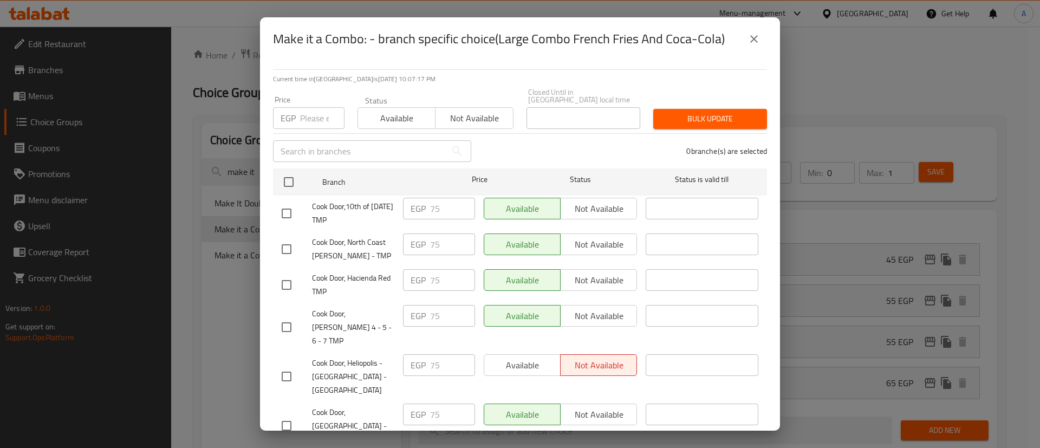
checkbox input "true"
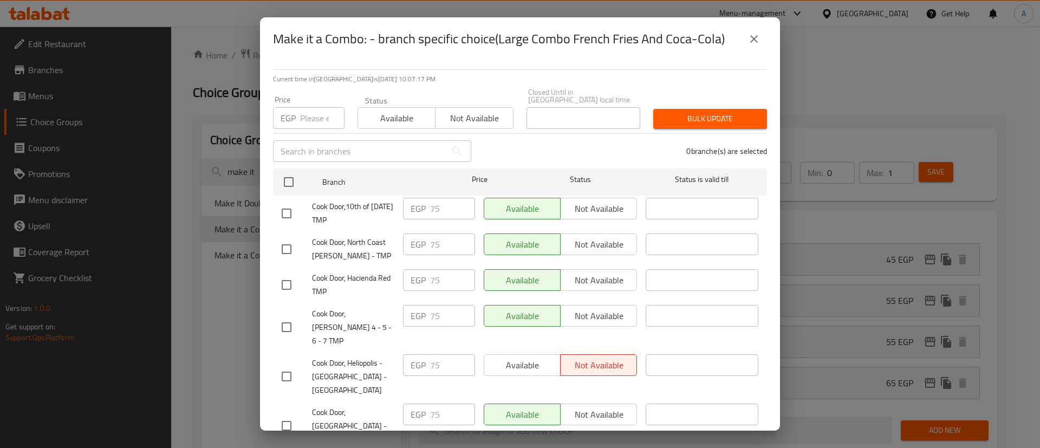
checkbox input "true"
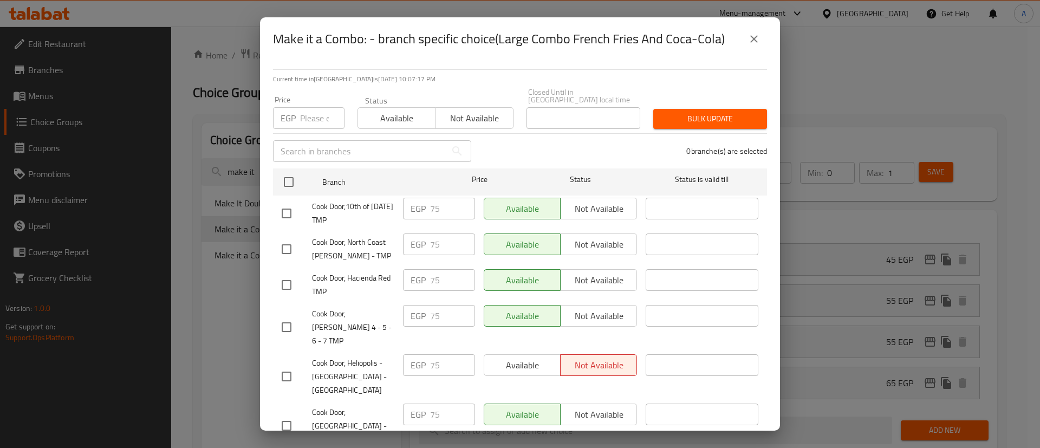
checkbox input "true"
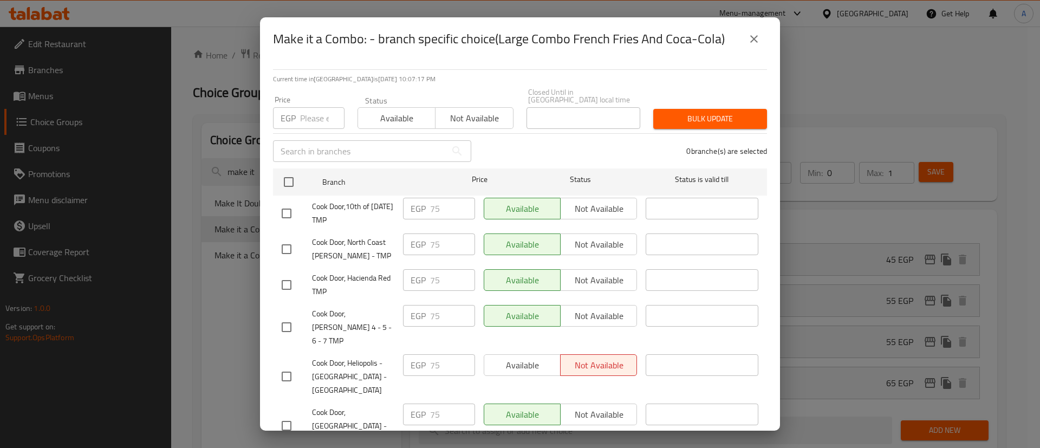
checkbox input "true"
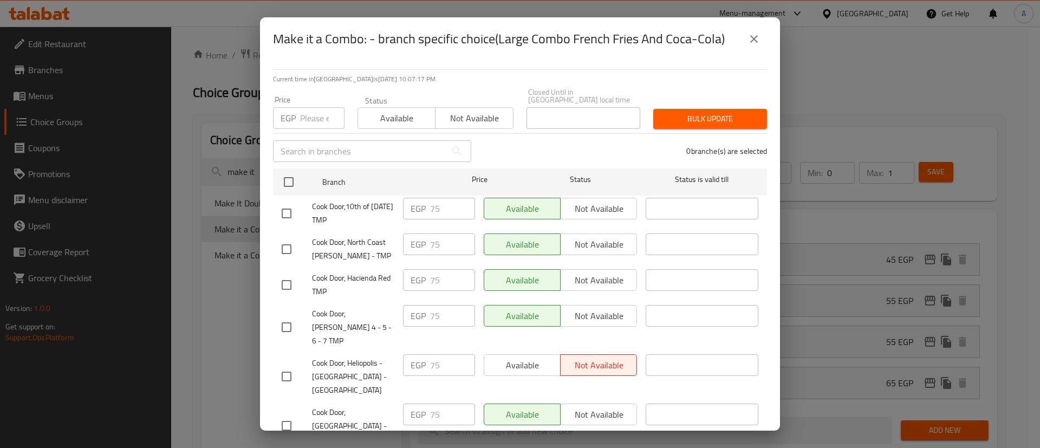
checkbox input "true"
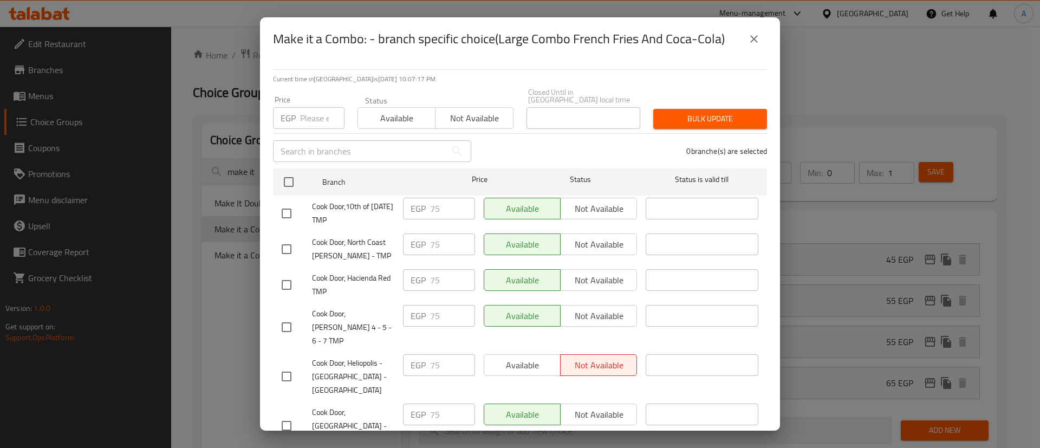
checkbox input "true"
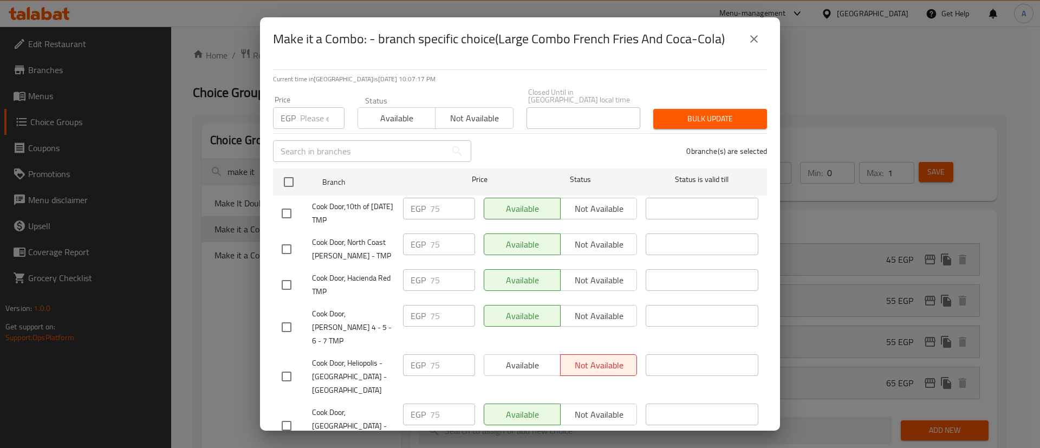
checkbox input "true"
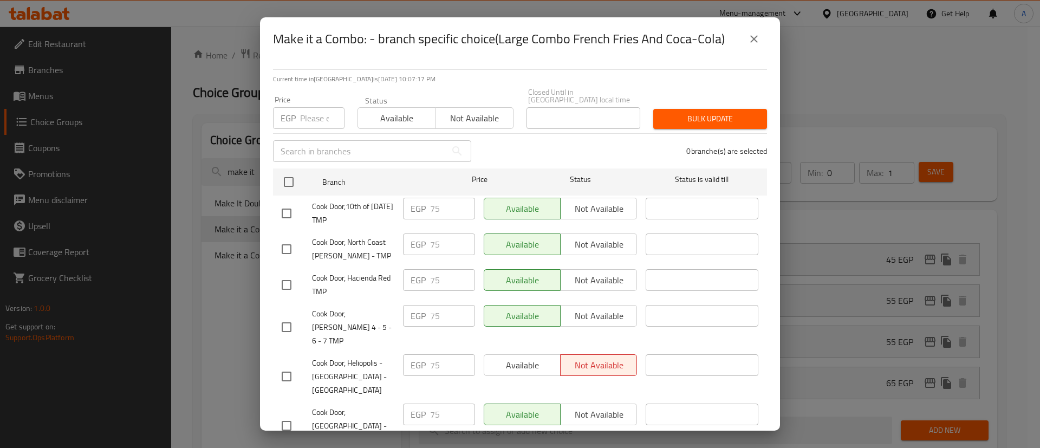
checkbox input "true"
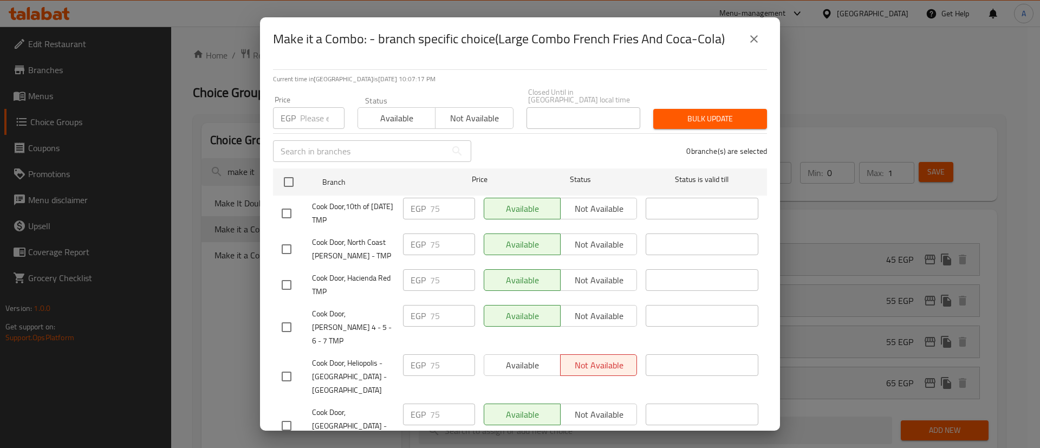
checkbox input "true"
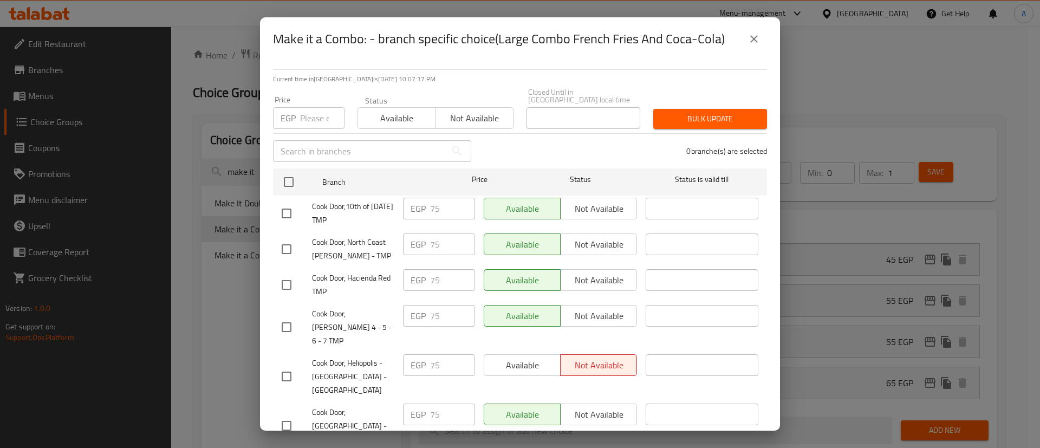
checkbox input "true"
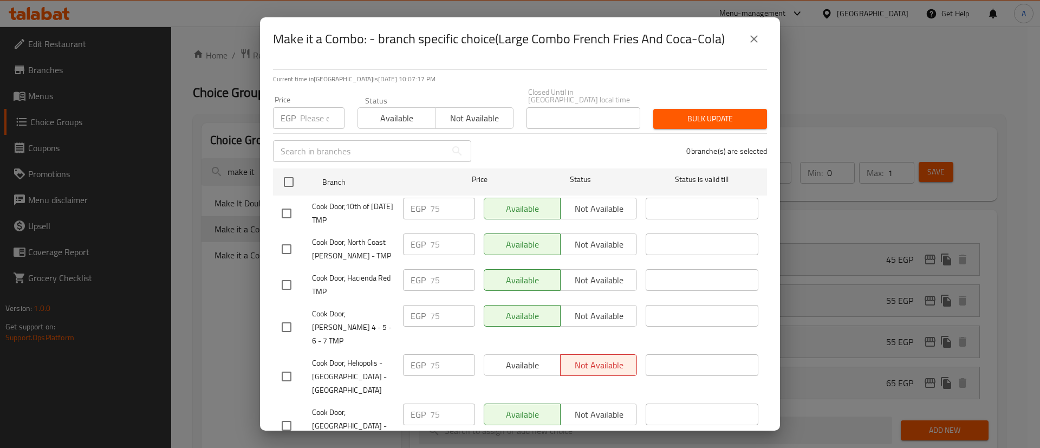
checkbox input "true"
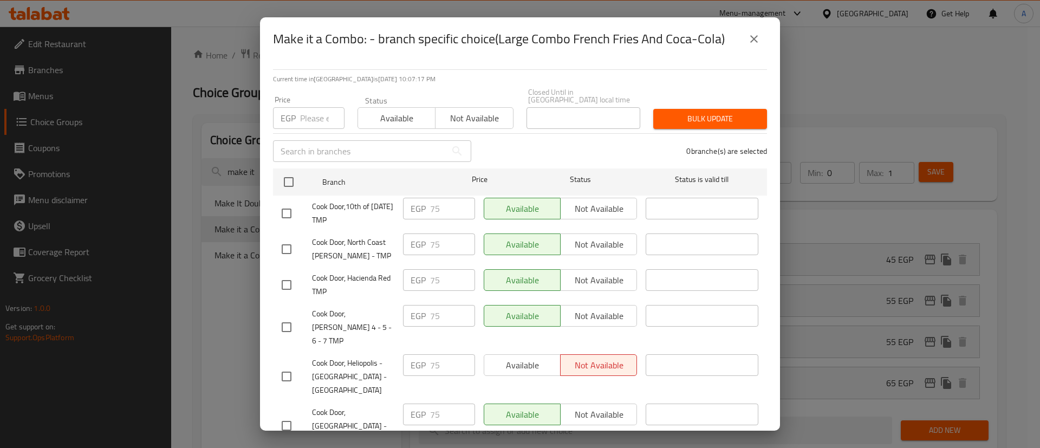
checkbox input "true"
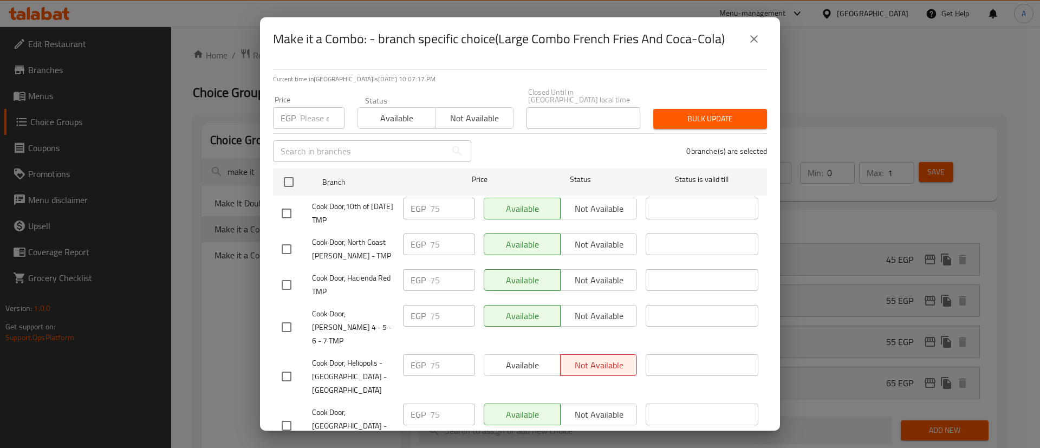
checkbox input "true"
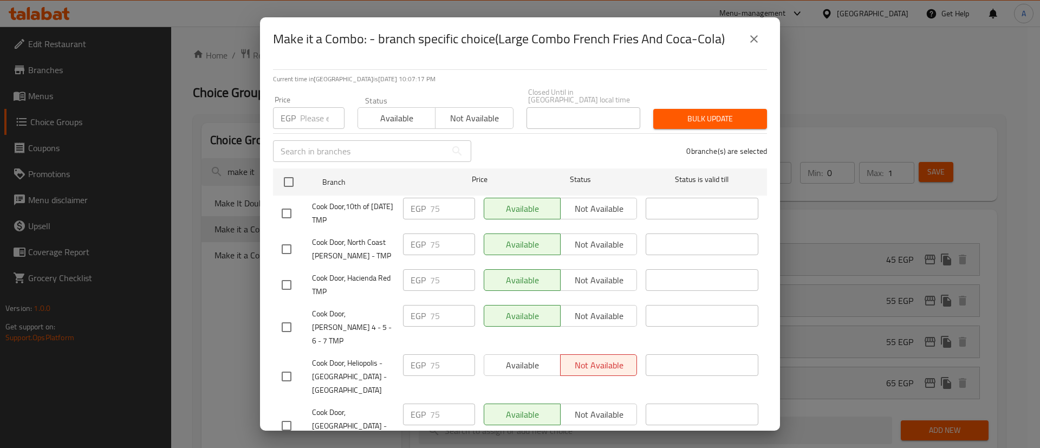
checkbox input "true"
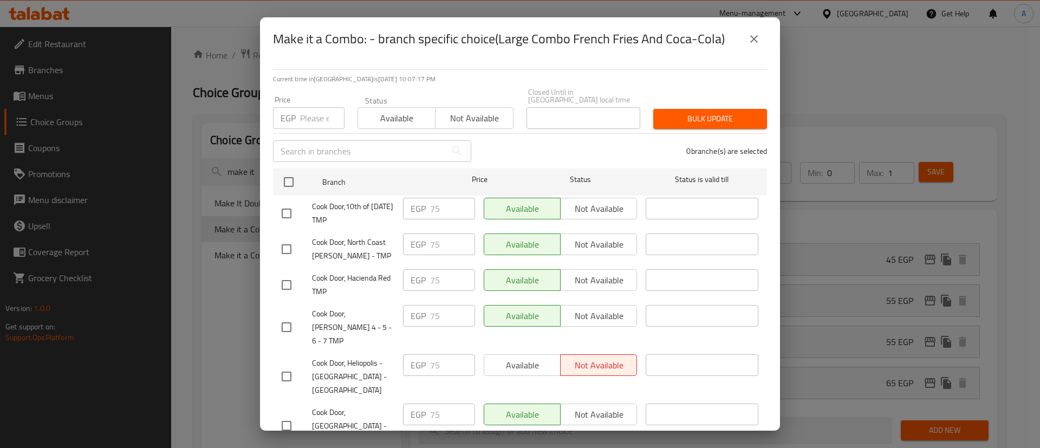
checkbox input "true"
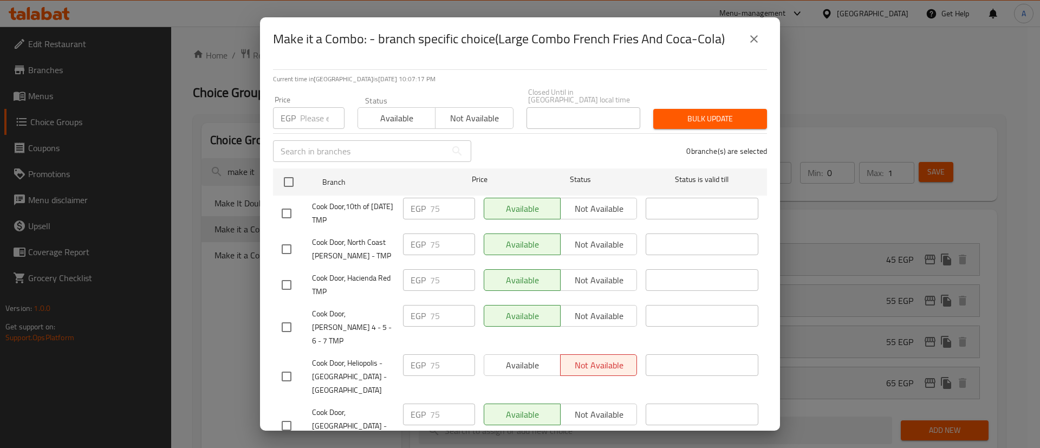
checkbox input "true"
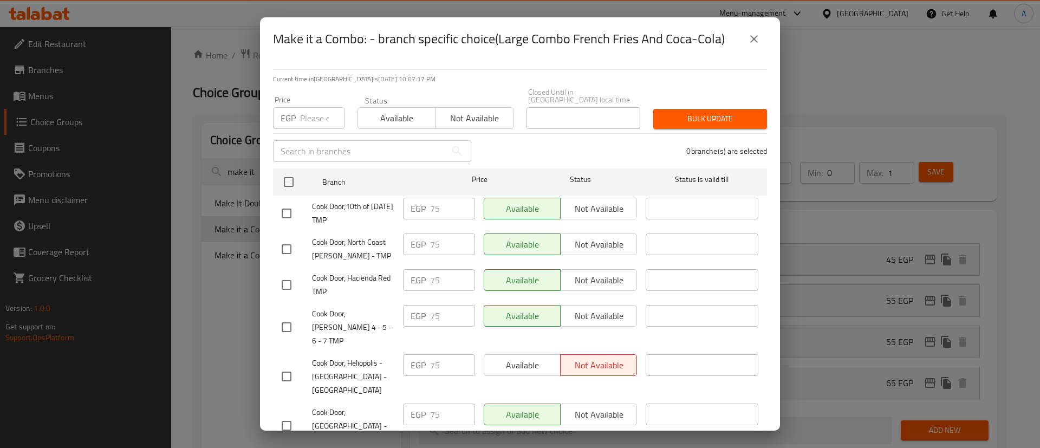
checkbox input "true"
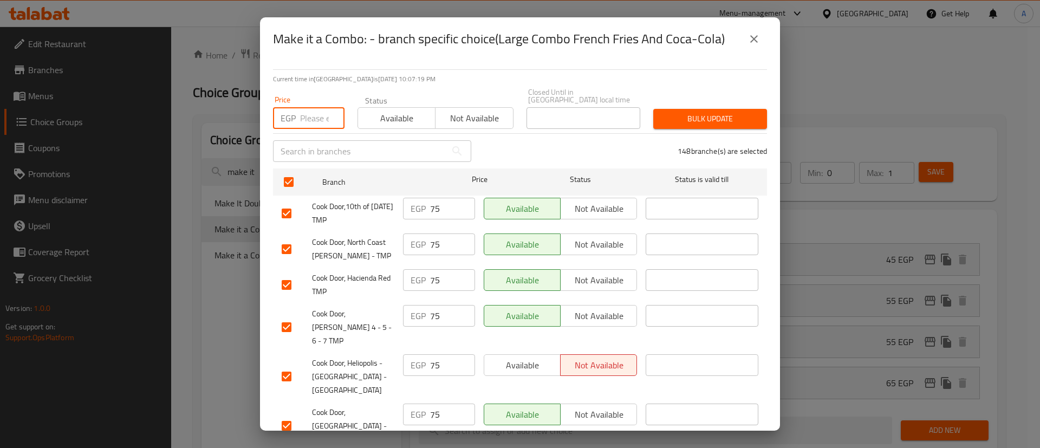
click at [309, 107] on input "number" at bounding box center [322, 118] width 44 height 22
click at [321, 107] on input "number" at bounding box center [322, 118] width 44 height 22
type input "80"
click at [693, 112] on span "Bulk update" at bounding box center [710, 119] width 96 height 14
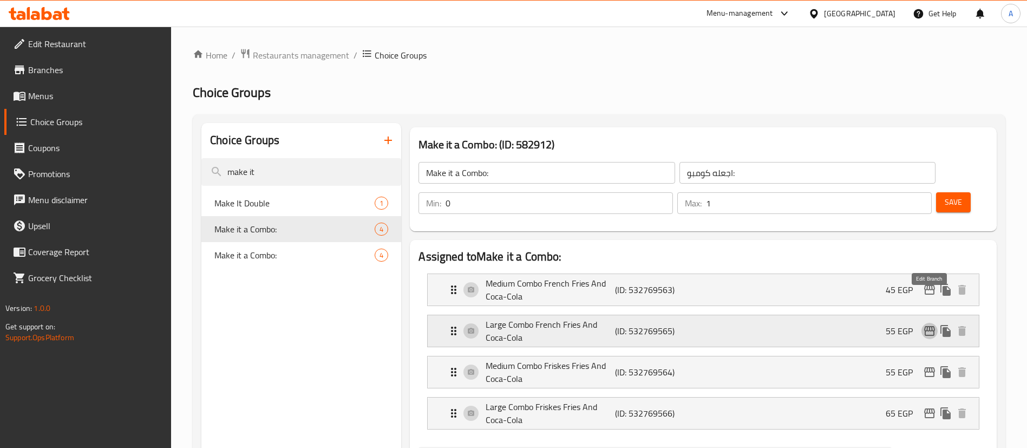
click at [934, 326] on icon "edit" at bounding box center [929, 331] width 11 height 10
click at [928, 285] on icon "edit" at bounding box center [929, 290] width 11 height 10
